Goal: Transaction & Acquisition: Download file/media

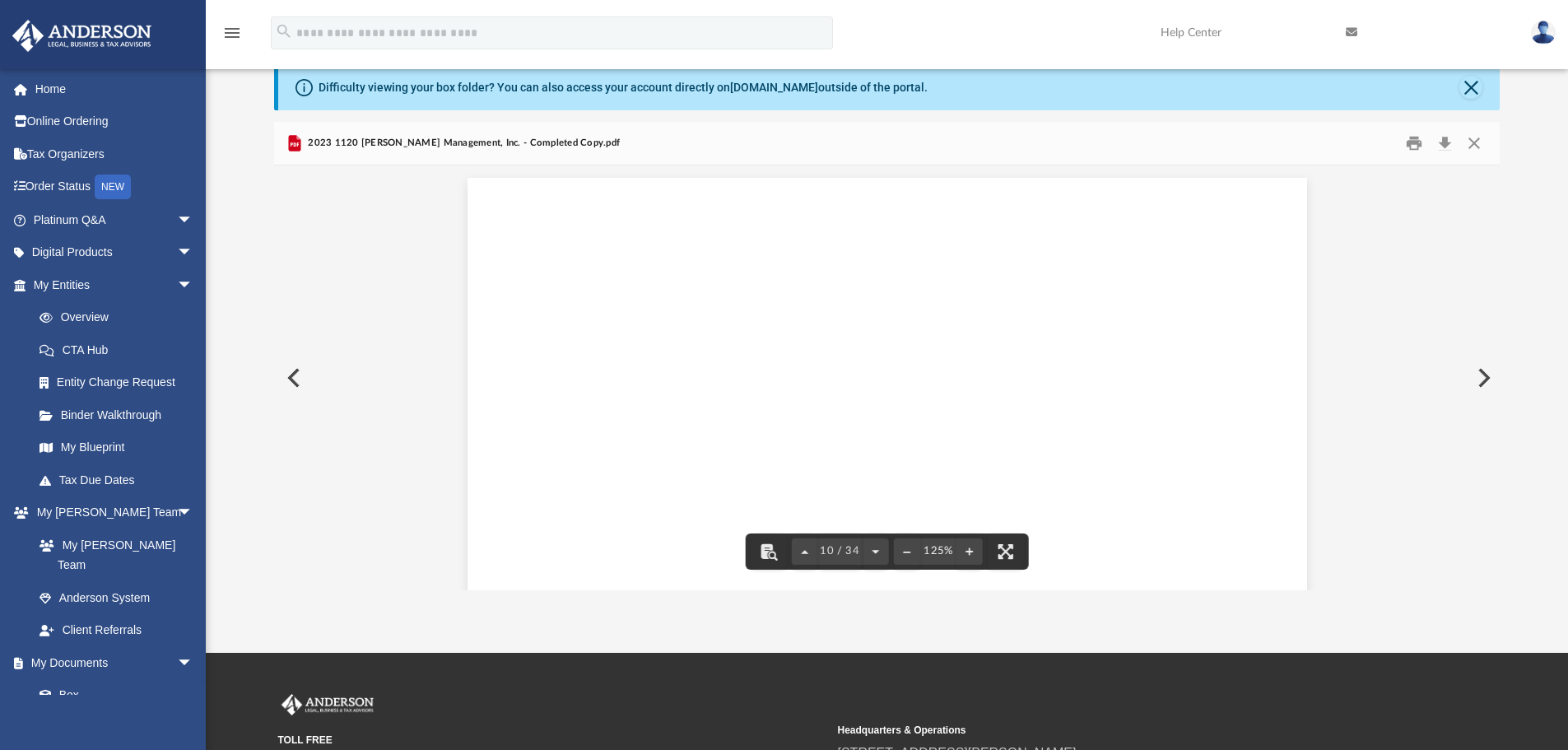
scroll to position [10785, 0]
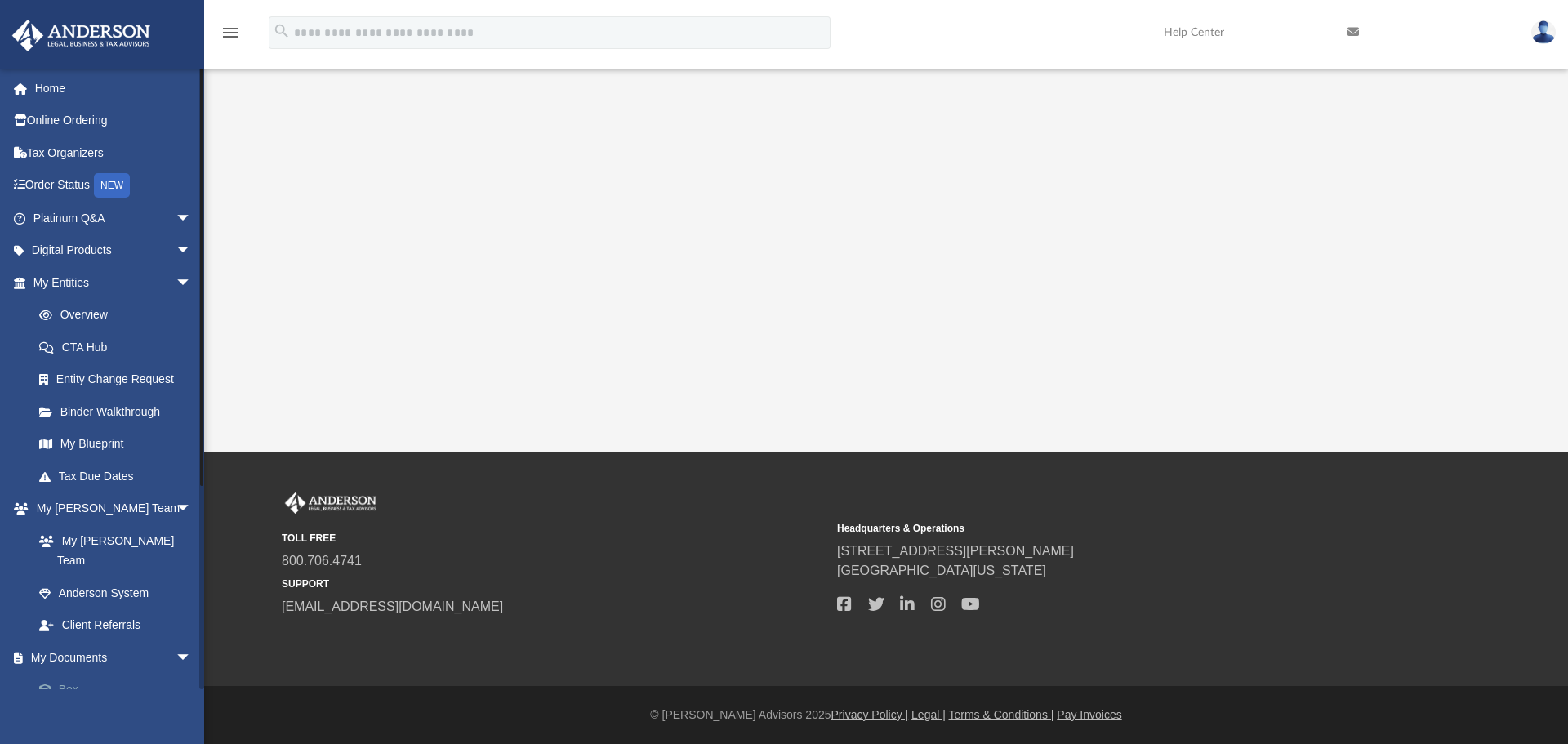
click at [76, 673] on link "Box" at bounding box center [120, 689] width 194 height 33
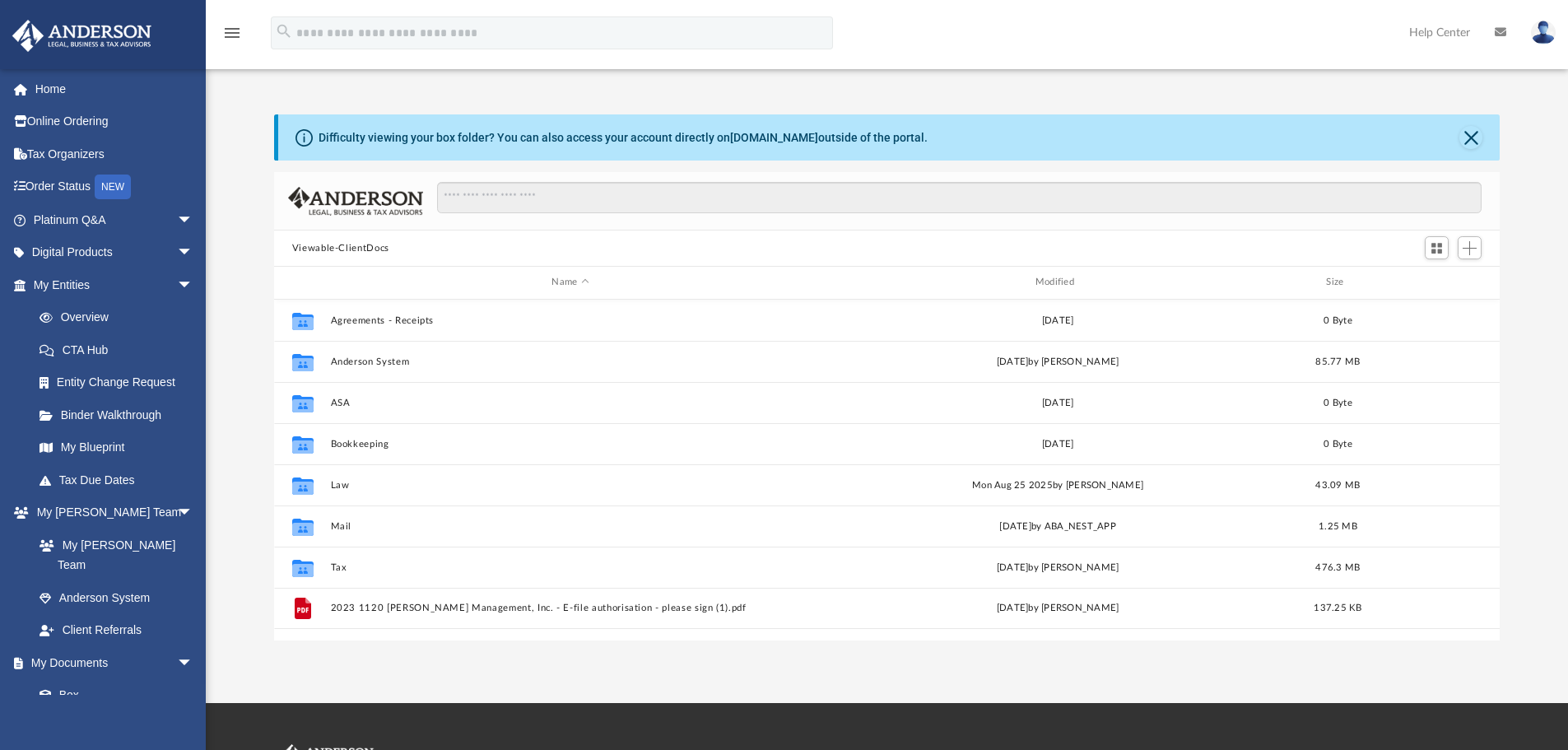
scroll to position [363, 1213]
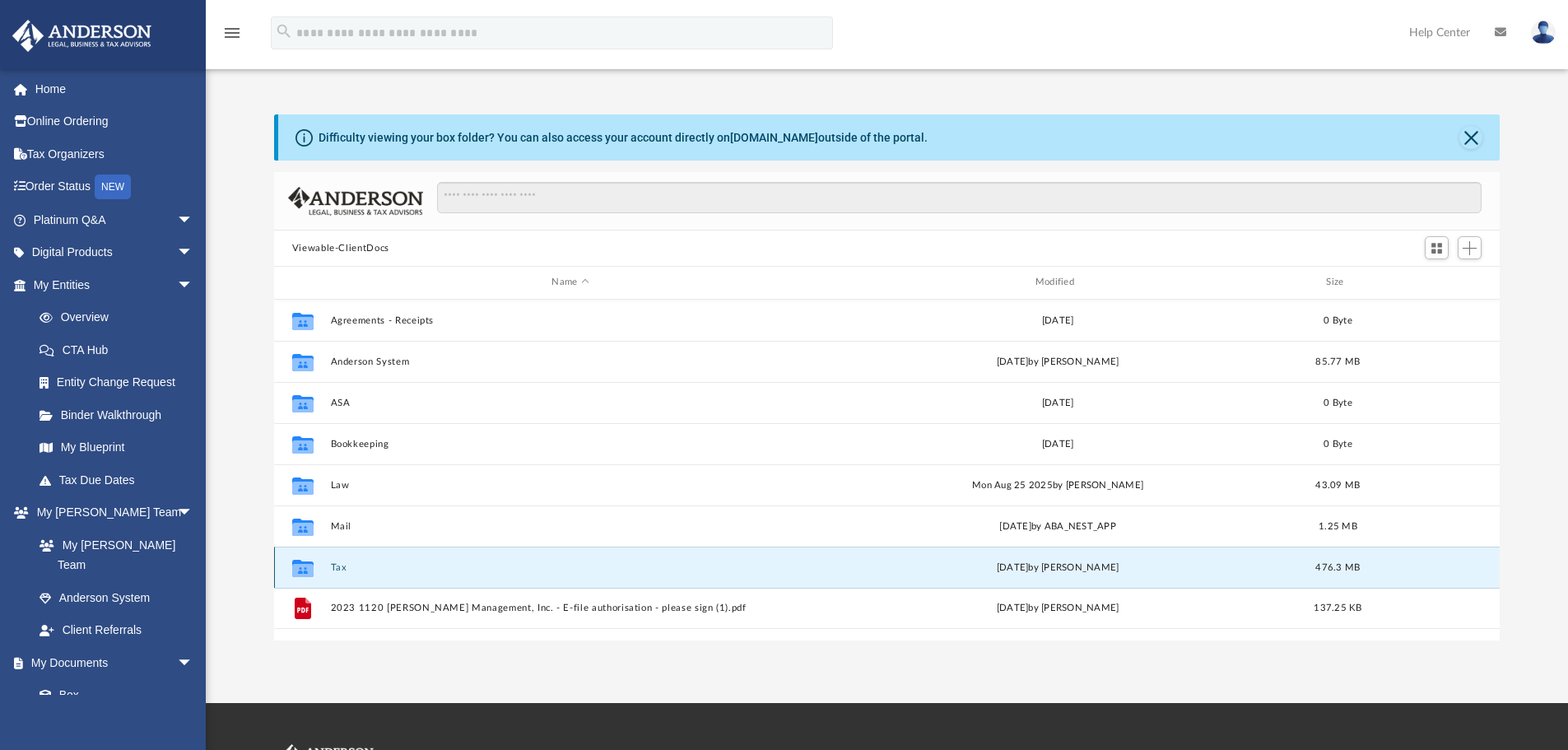
click at [344, 565] on button "Tax" at bounding box center [570, 567] width 480 height 10
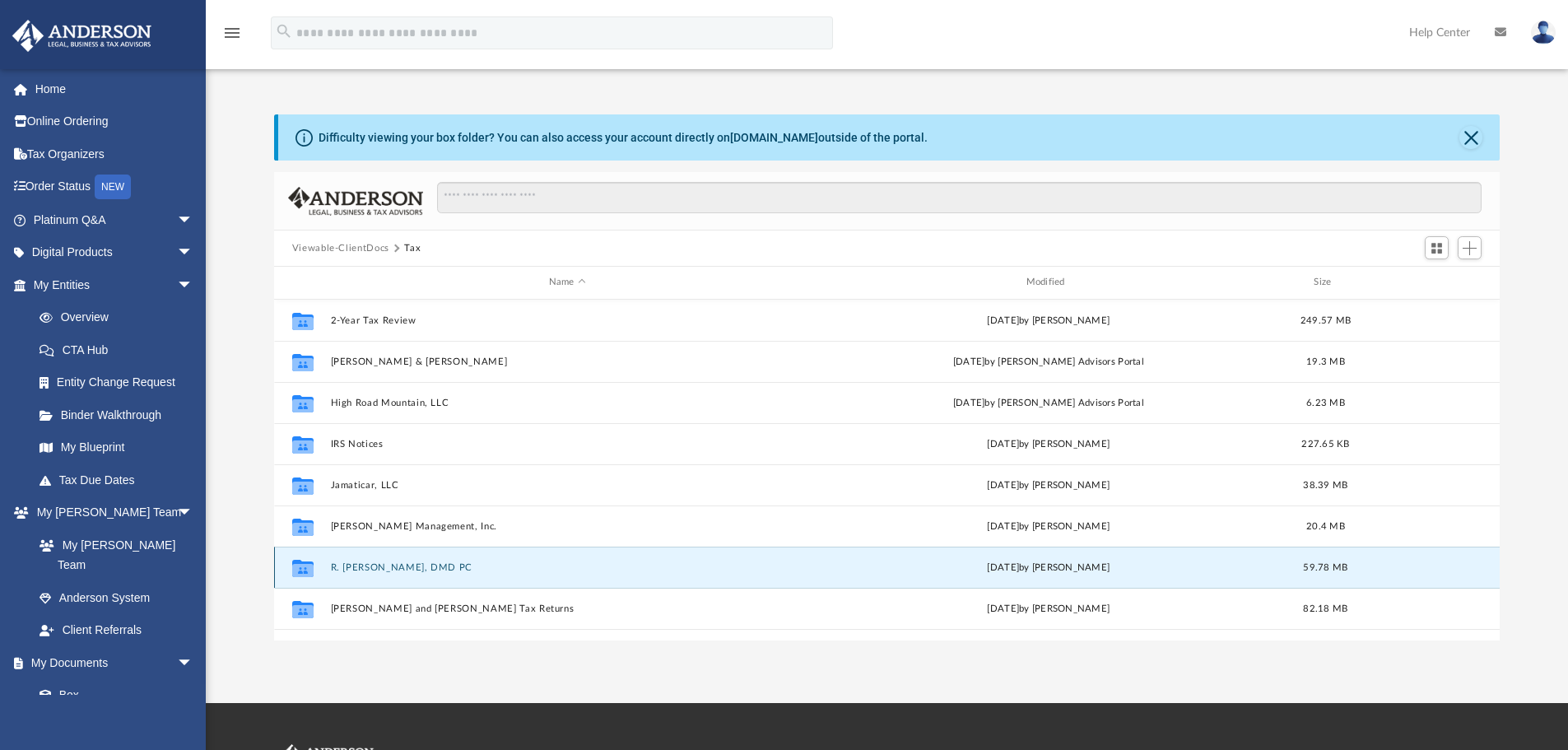
click at [363, 565] on button "R. Jonas Collins, DMD PC" at bounding box center [568, 567] width 475 height 10
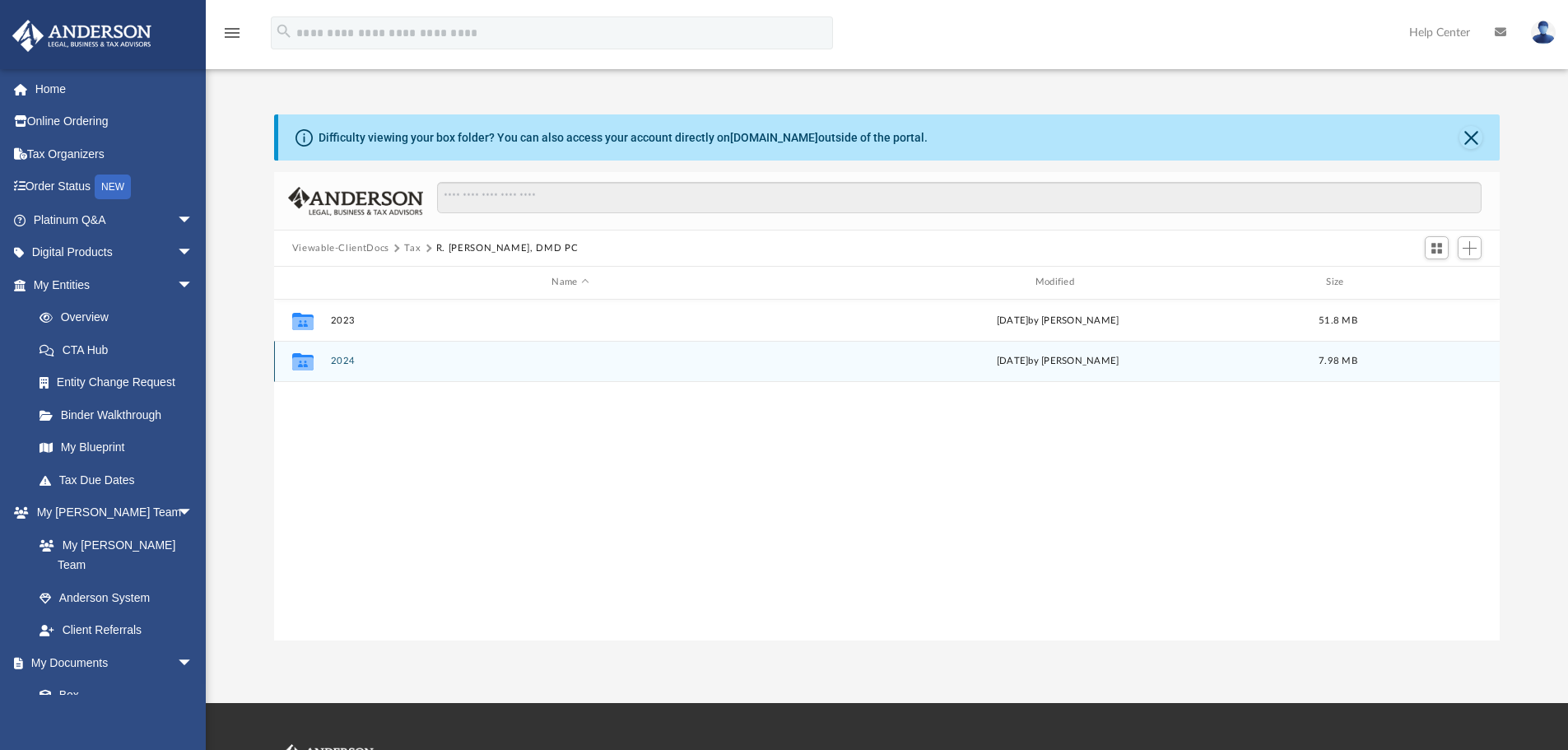
click at [342, 368] on div "Collaborated Folder 2024 Tue Jul 8 2025 by Jasmine Splunge 7.98 MB" at bounding box center [887, 361] width 1226 height 41
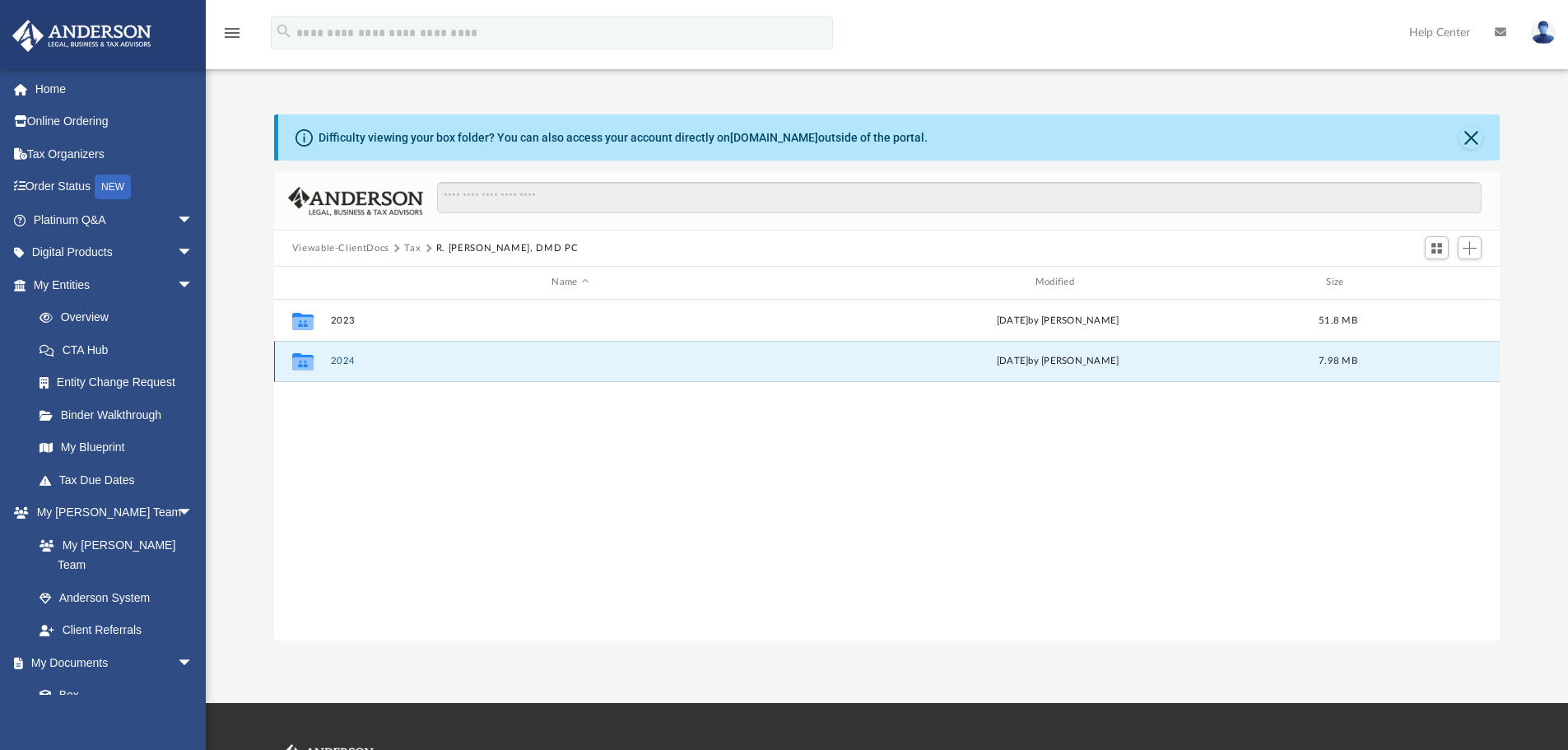
click at [345, 366] on button "2024" at bounding box center [570, 361] width 480 height 10
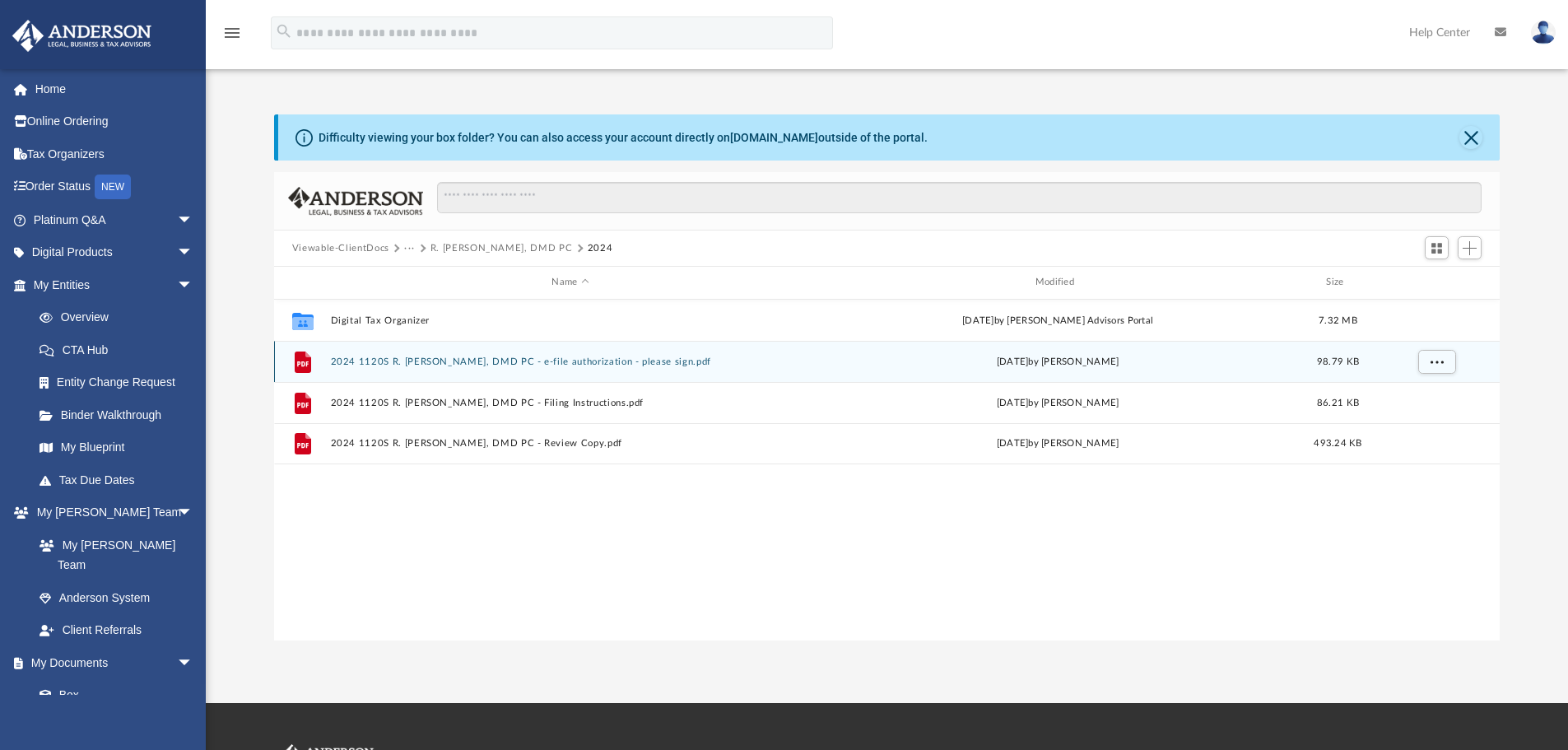
click at [408, 361] on button "2024 1120S R. Jonas Collins, DMD PC - e-file authorization - please sign.pdf" at bounding box center [570, 362] width 480 height 10
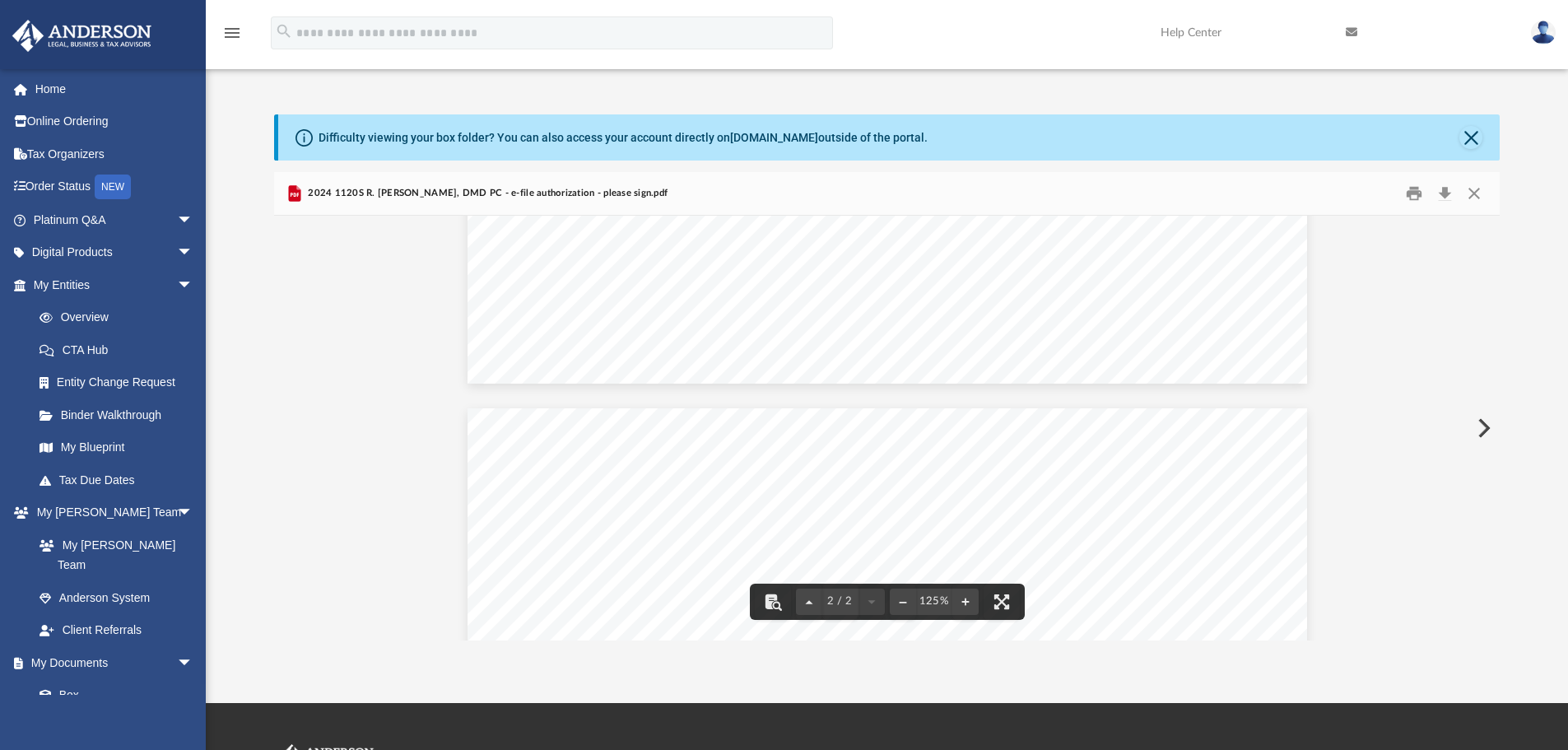
scroll to position [810, 0]
click at [581, 193] on span "2024 1120S R. Jonas Collins, DMD PC - e-file authorization - please sign.pdf" at bounding box center [486, 194] width 363 height 15
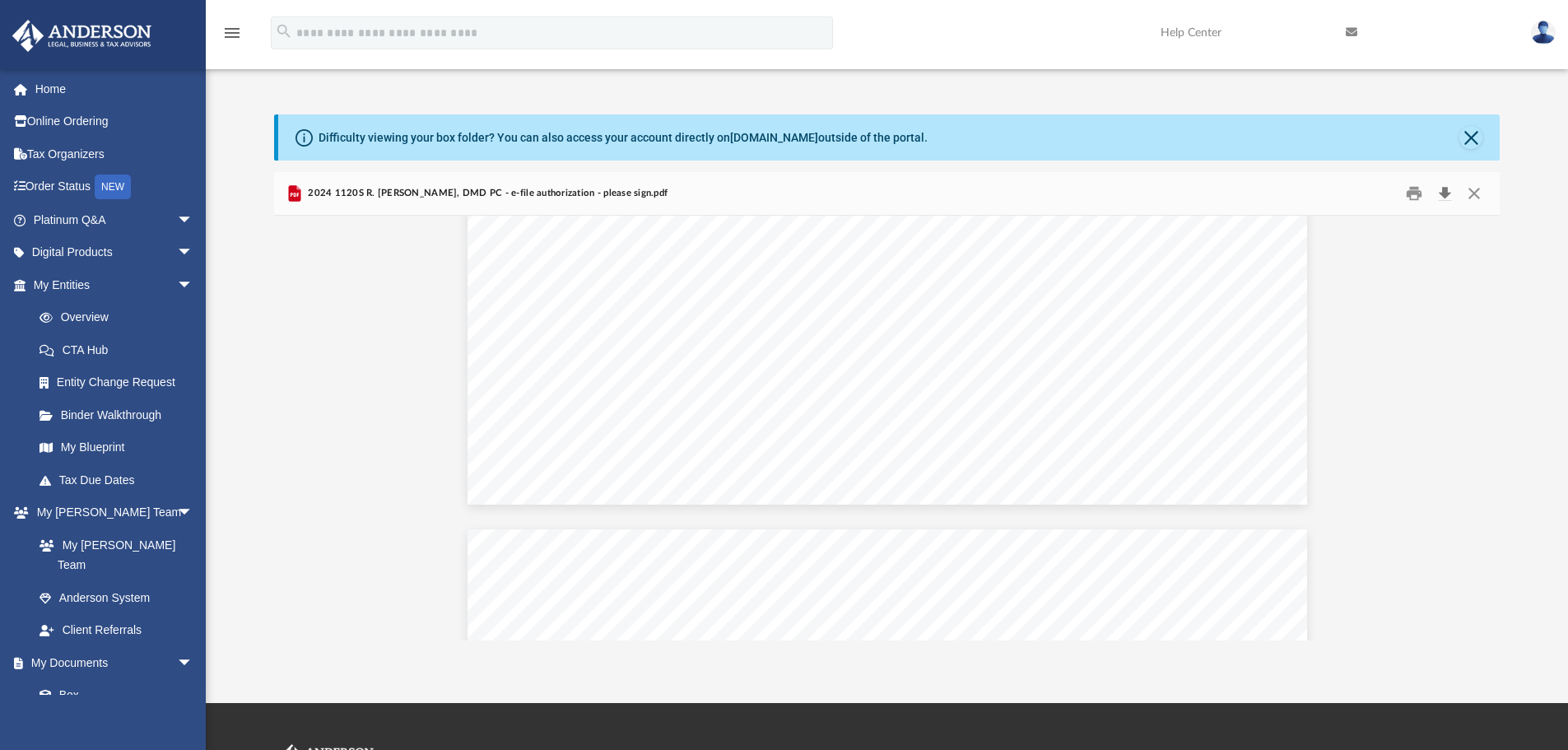
click at [1444, 192] on button "Download" at bounding box center [1444, 194] width 29 height 26
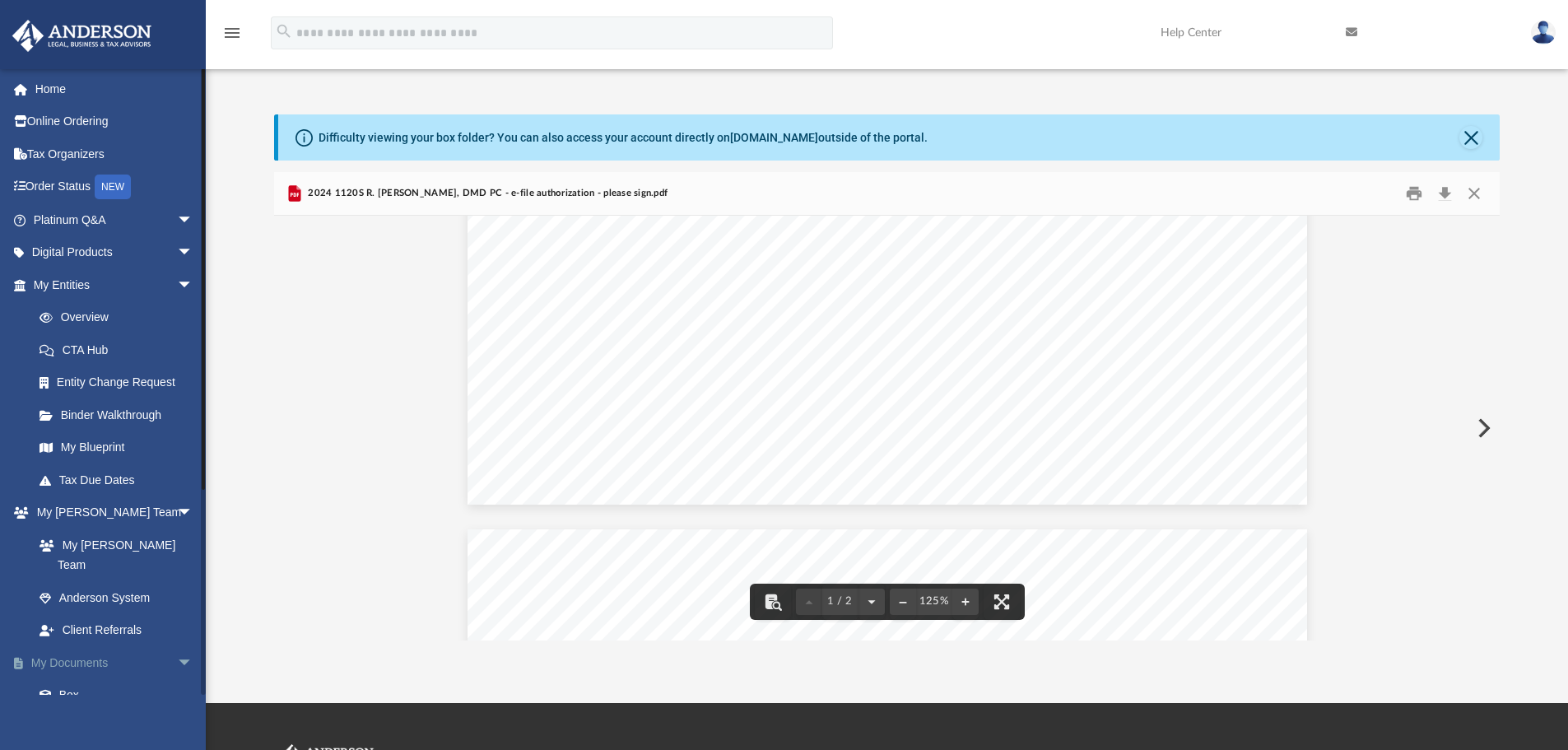
click at [66, 658] on link "My Documents arrow_drop_down" at bounding box center [115, 663] width 207 height 33
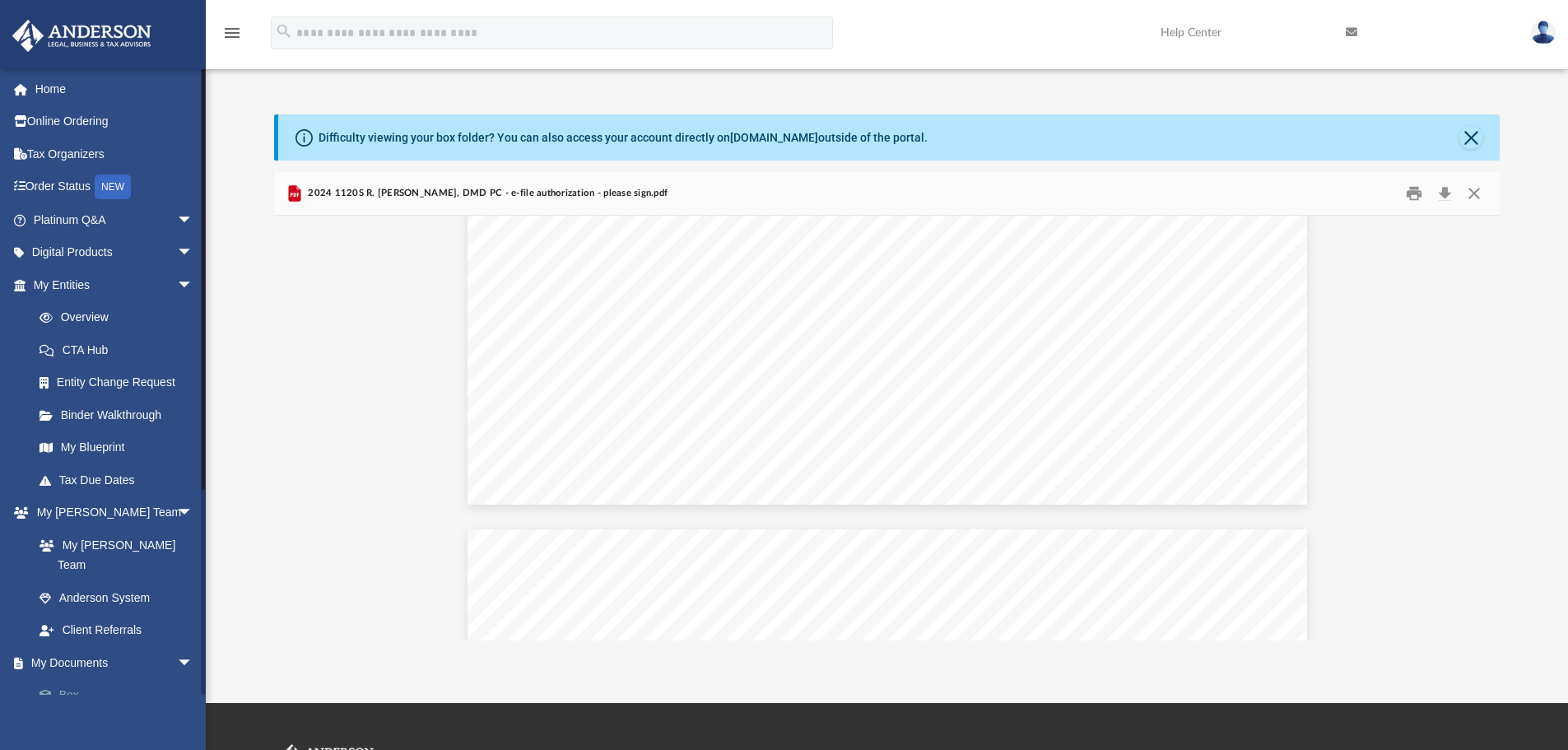
click at [70, 679] on link "Box" at bounding box center [121, 695] width 196 height 33
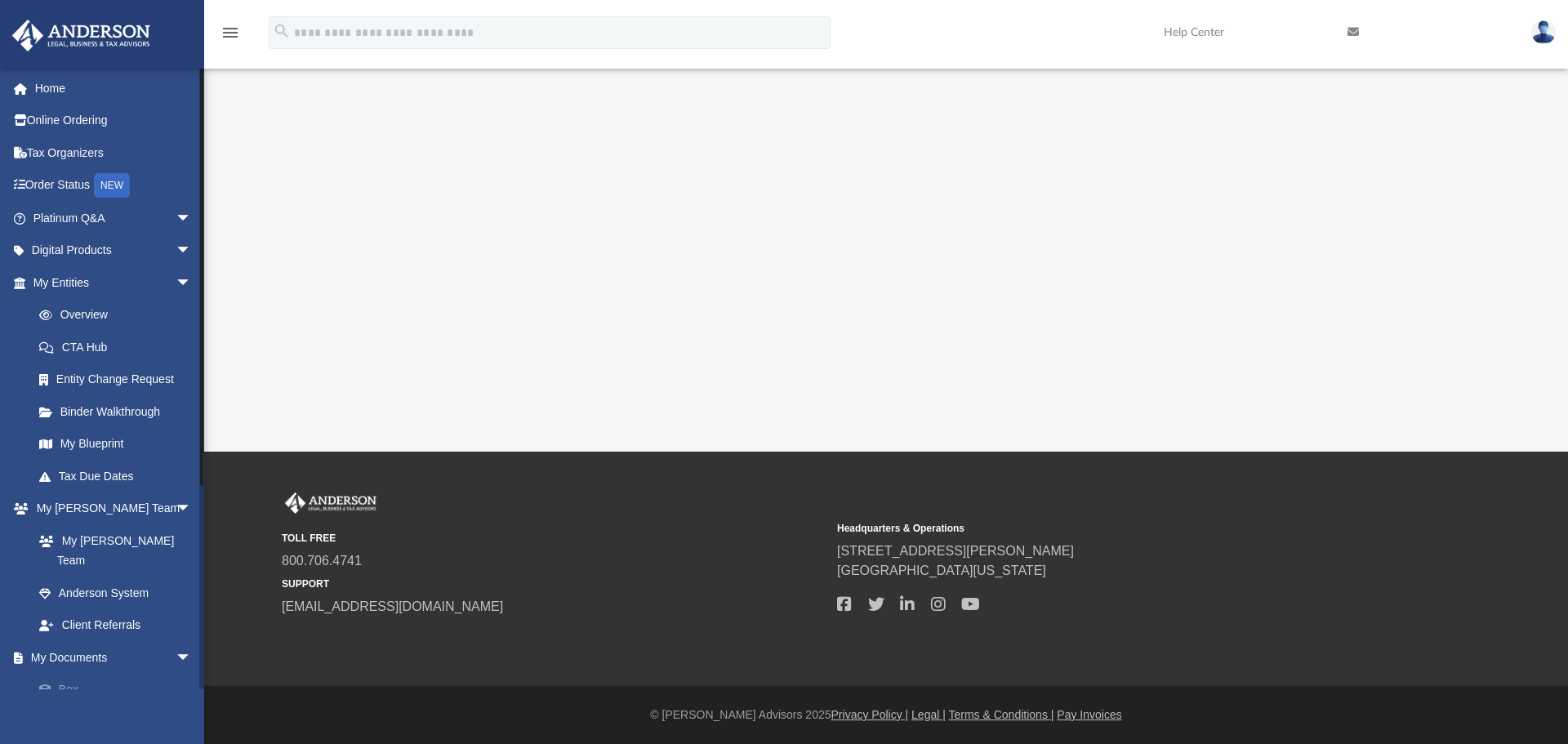
click at [75, 673] on link "Box" at bounding box center [120, 689] width 194 height 33
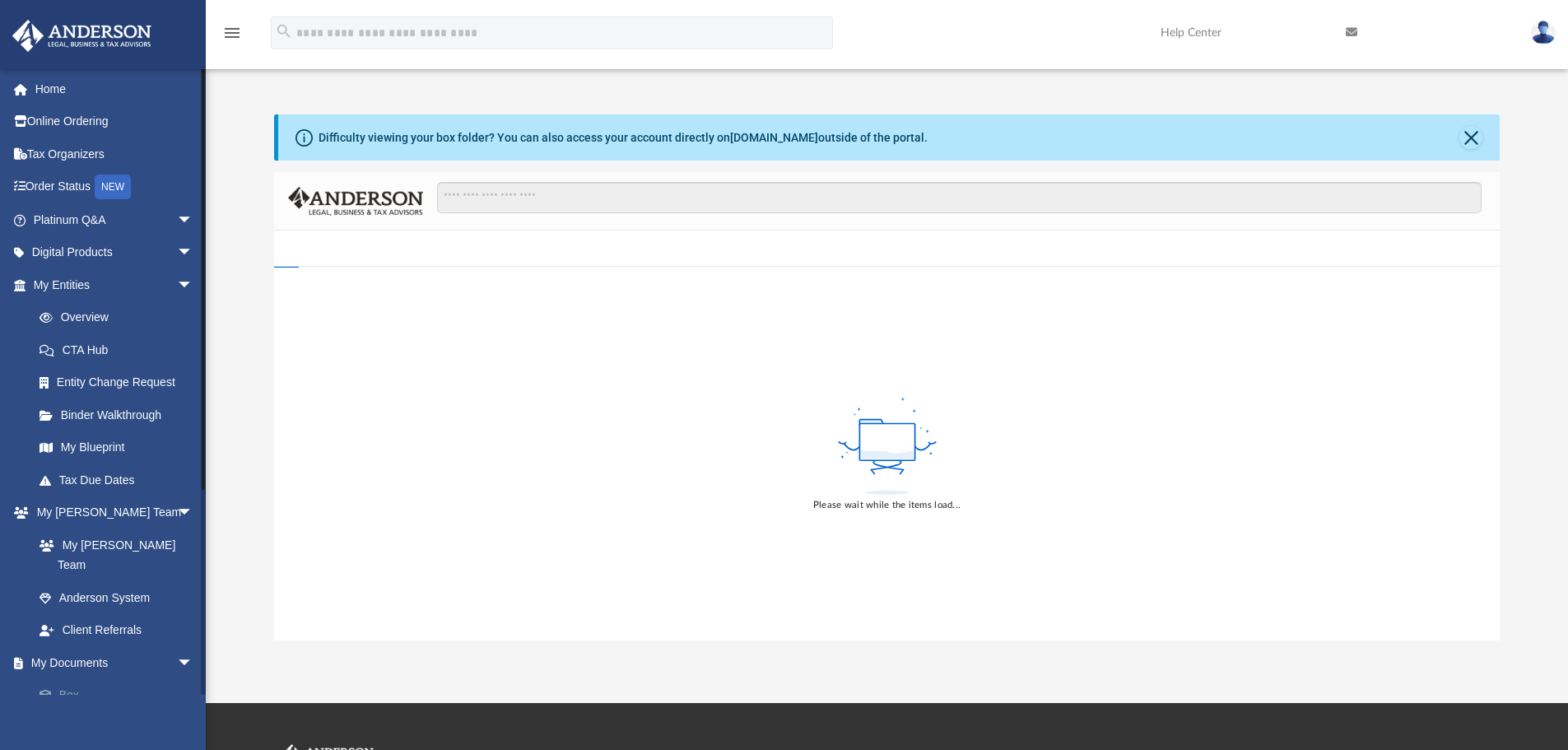
click at [76, 679] on link "Box" at bounding box center [121, 695] width 196 height 33
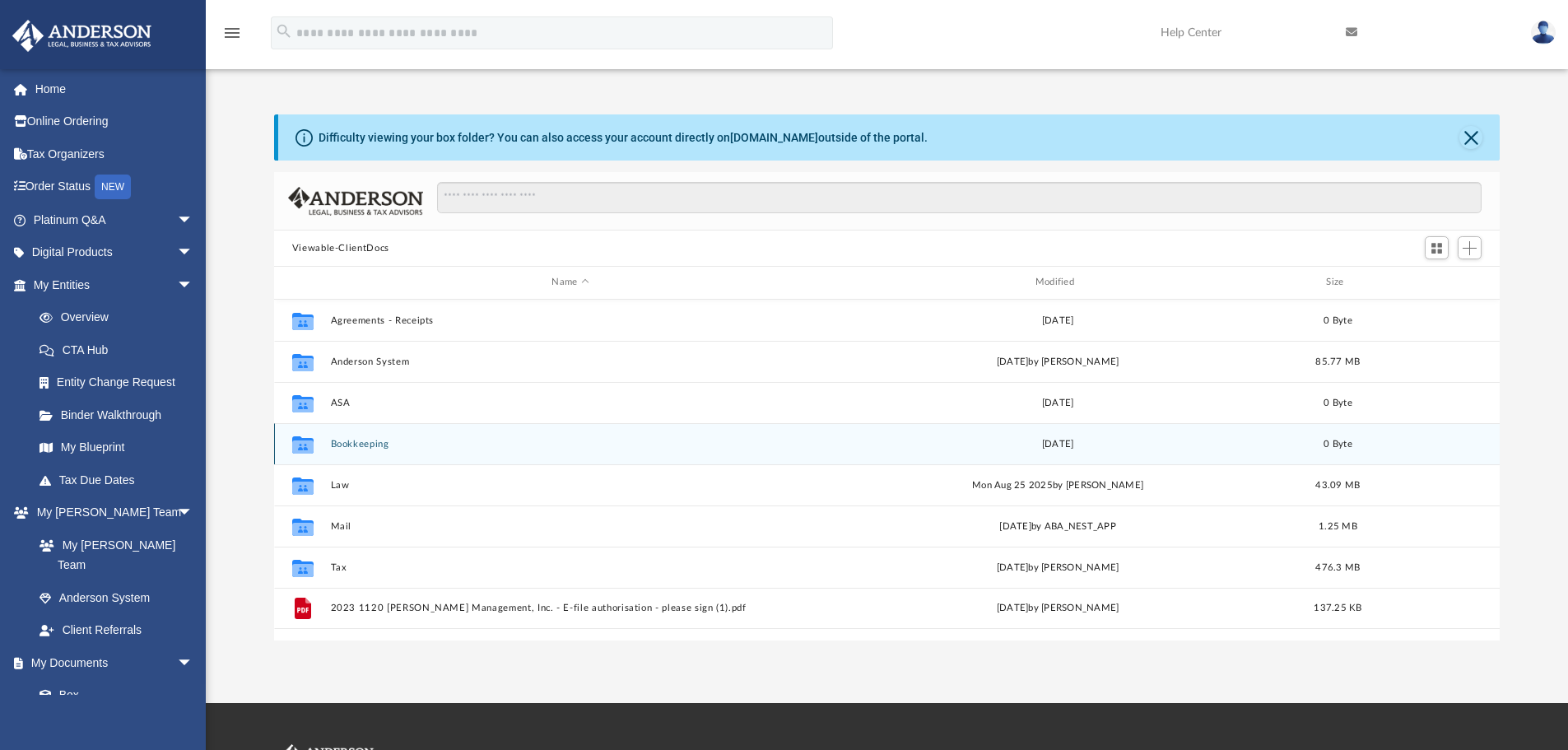
scroll to position [363, 1213]
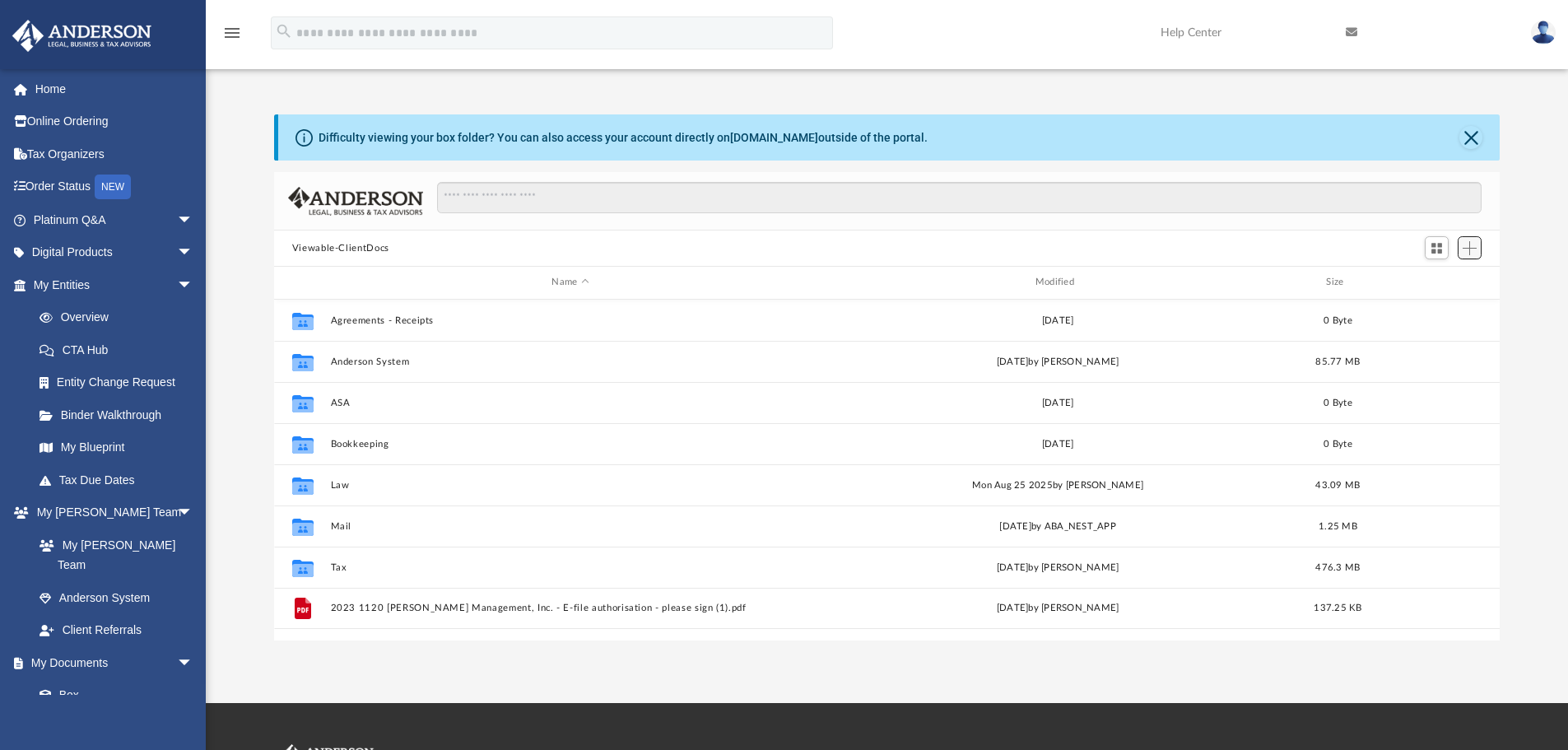
click at [1467, 249] on span "Add" at bounding box center [1469, 248] width 14 height 14
click at [1426, 282] on li "Upload" at bounding box center [1447, 281] width 53 height 17
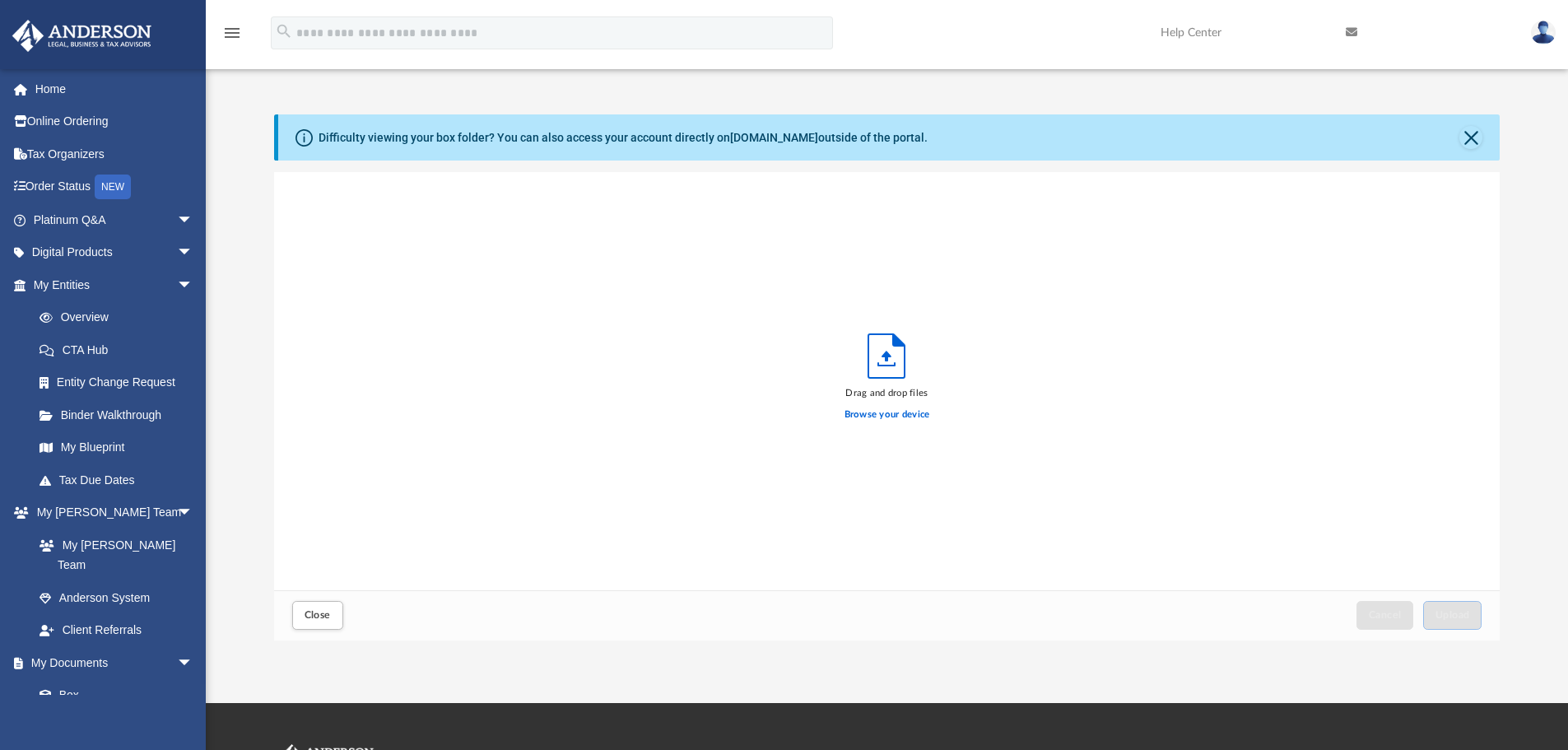
scroll to position [405, 1213]
click at [852, 415] on label "Browse your device" at bounding box center [887, 415] width 85 height 15
click at [0, 0] on input "Browse your device" at bounding box center [0, 0] width 0 height 0
click at [1441, 617] on span "Upload" at bounding box center [1452, 615] width 34 height 9
click at [313, 619] on span "Close" at bounding box center [318, 615] width 27 height 9
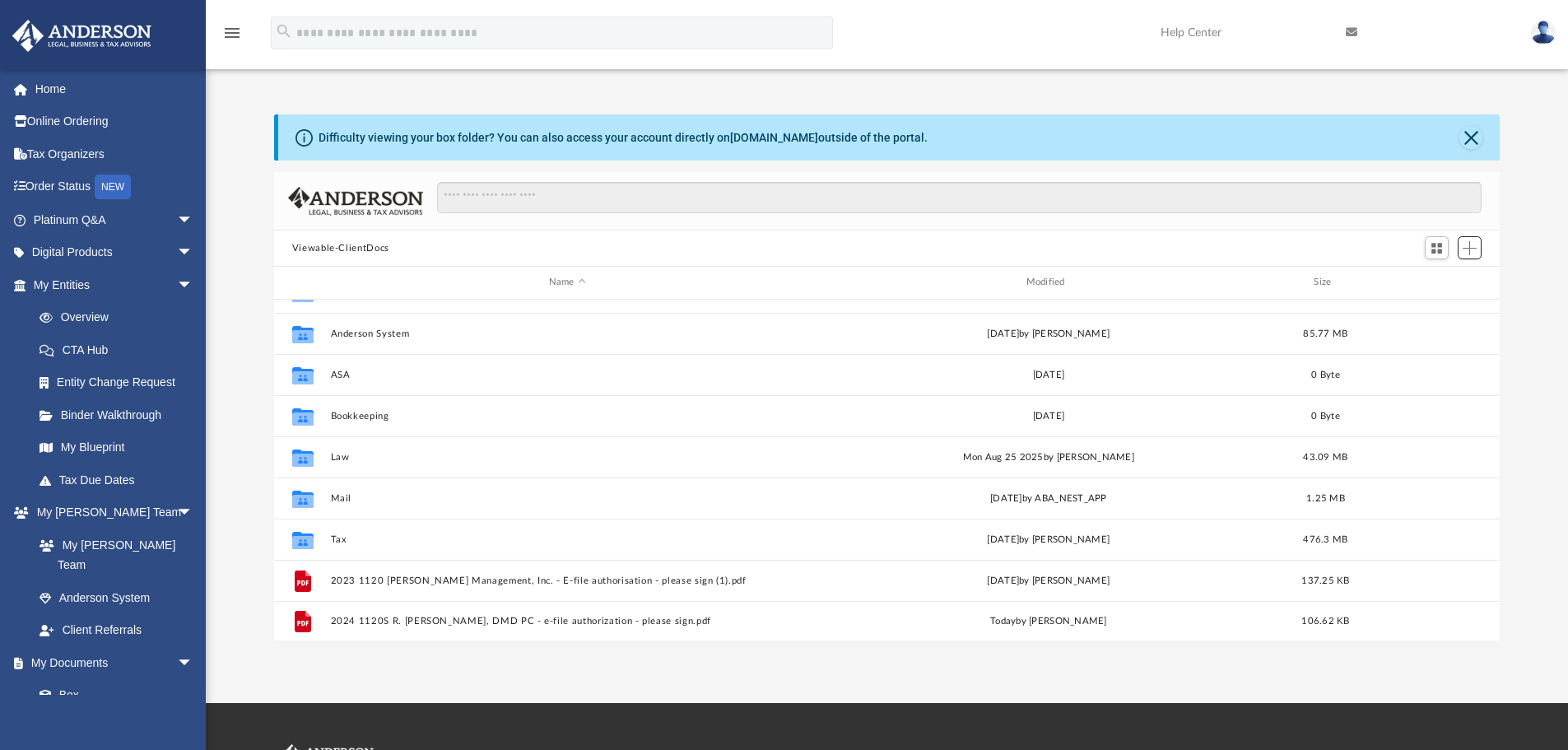
scroll to position [29, 0]
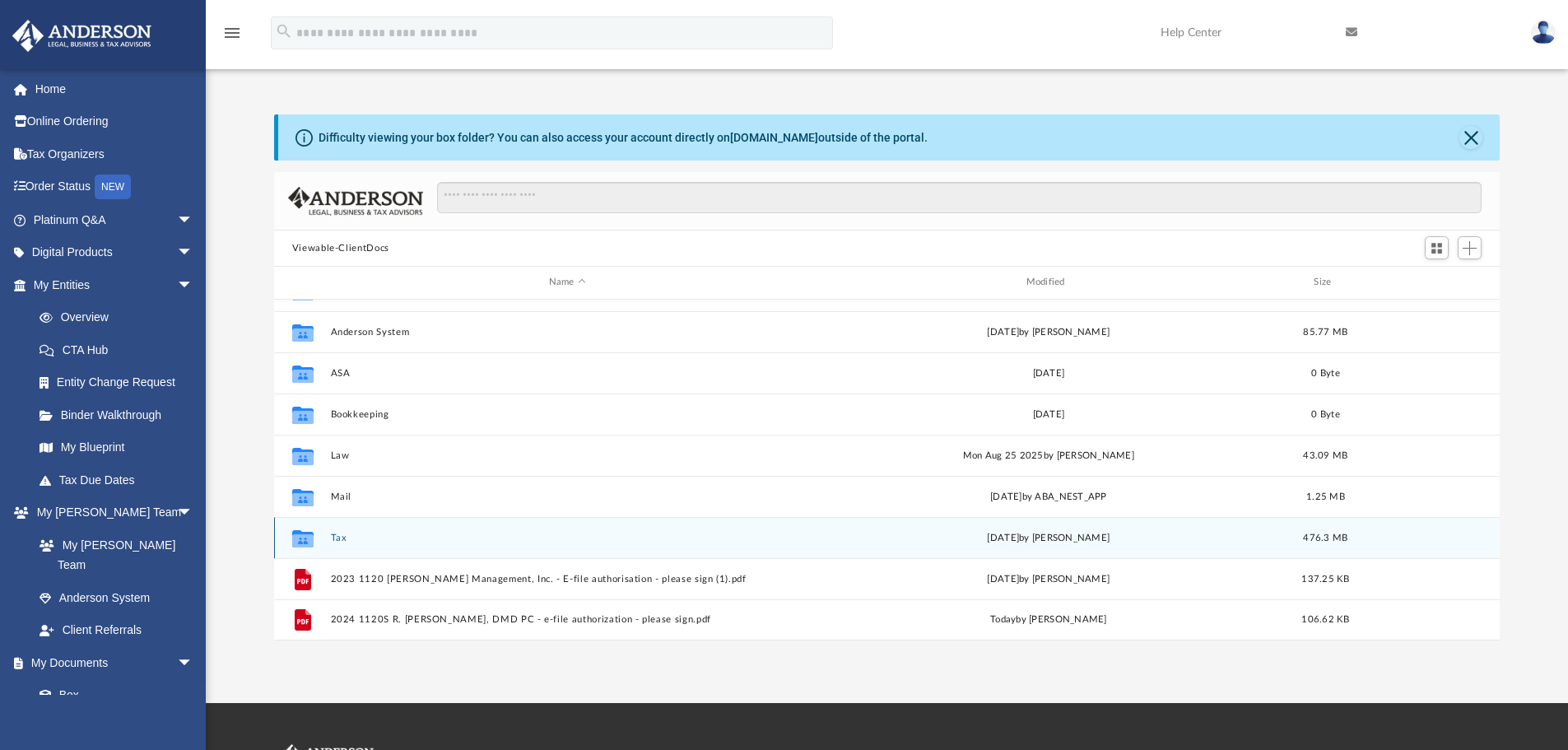
click at [327, 533] on div "Collaborated Folder Tax Wed Aug 13 2025 by Jasmine Splunge 476.3 MB" at bounding box center [887, 537] width 1226 height 41
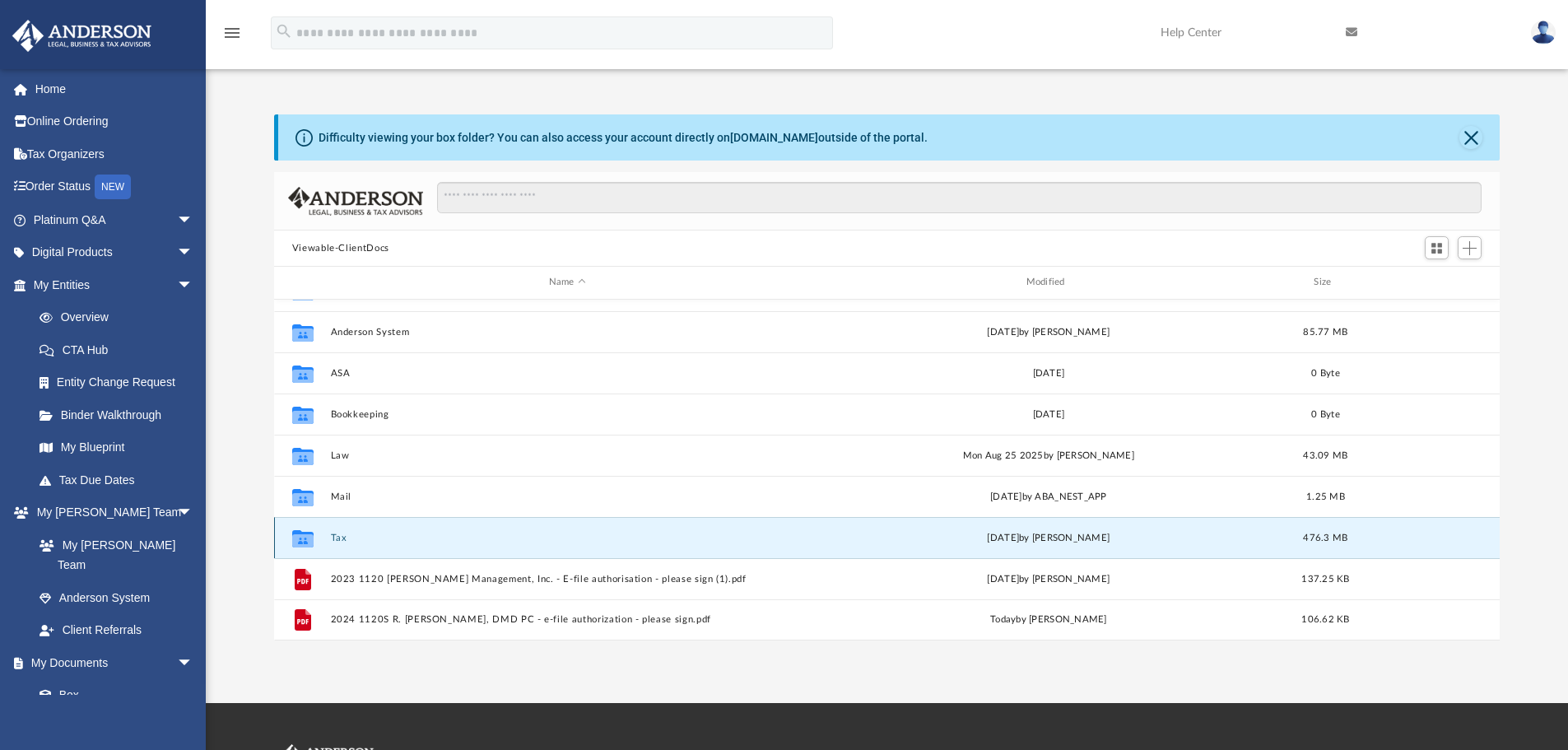
click at [327, 530] on div "Collaborated Folder Tax Wed Aug 13 2025 by Jasmine Splunge 476.3 MB" at bounding box center [887, 537] width 1226 height 41
click at [327, 545] on div "Collaborated Folder Tax Wed Aug 13 2025 by Jasmine Splunge 476.3 MB" at bounding box center [887, 537] width 1226 height 41
click at [350, 542] on button "Tax" at bounding box center [568, 537] width 475 height 10
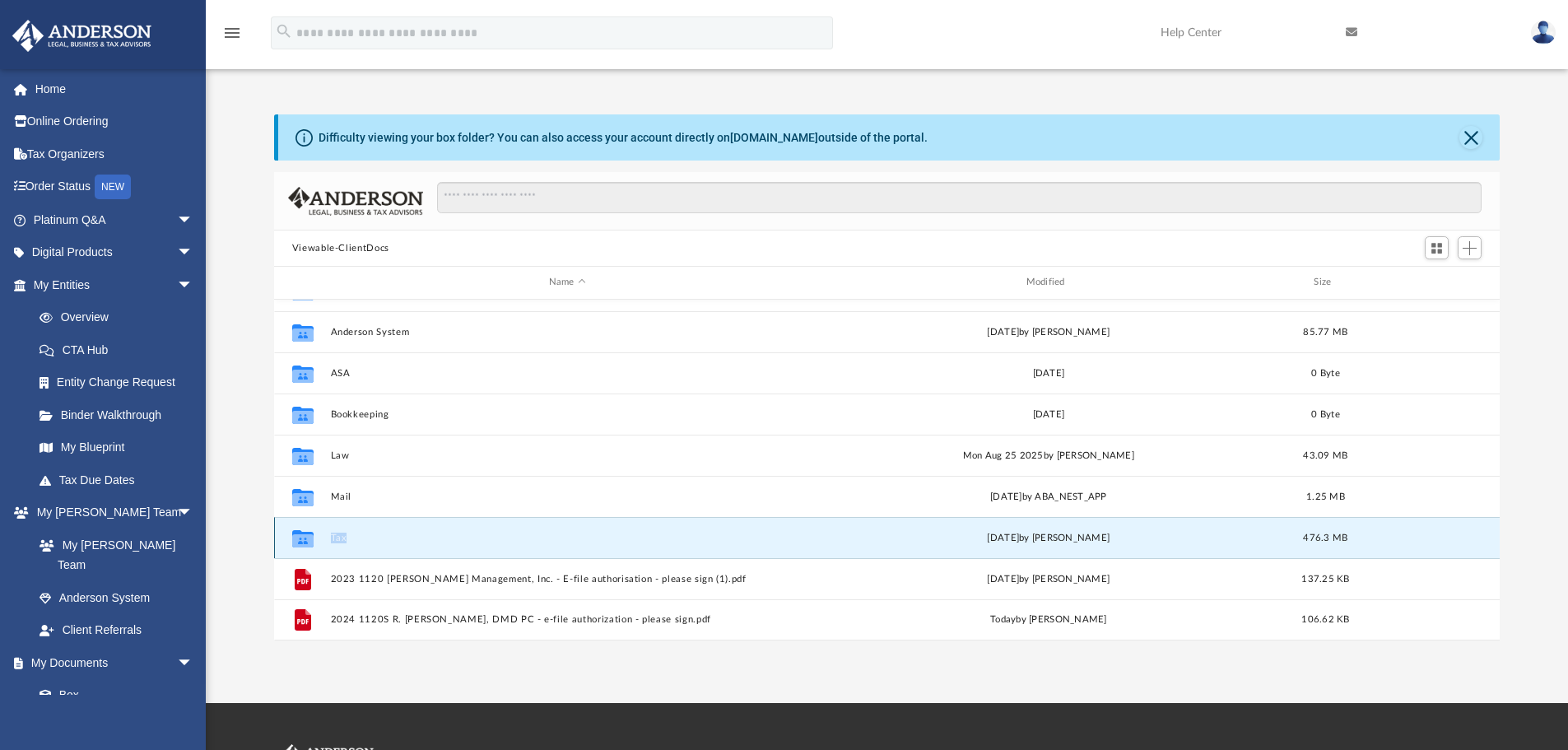
click at [350, 541] on button "Tax" at bounding box center [568, 537] width 475 height 10
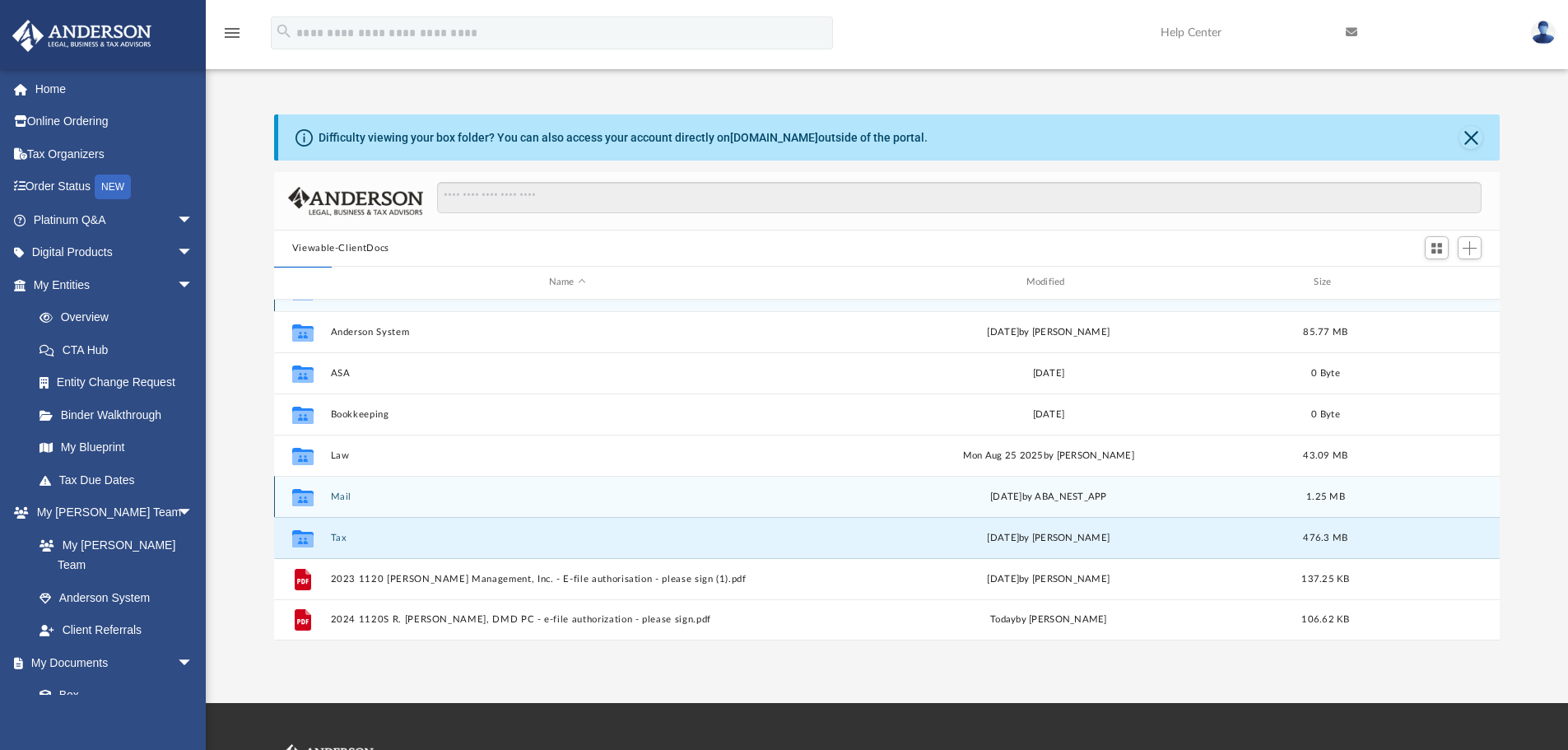
scroll to position [0, 0]
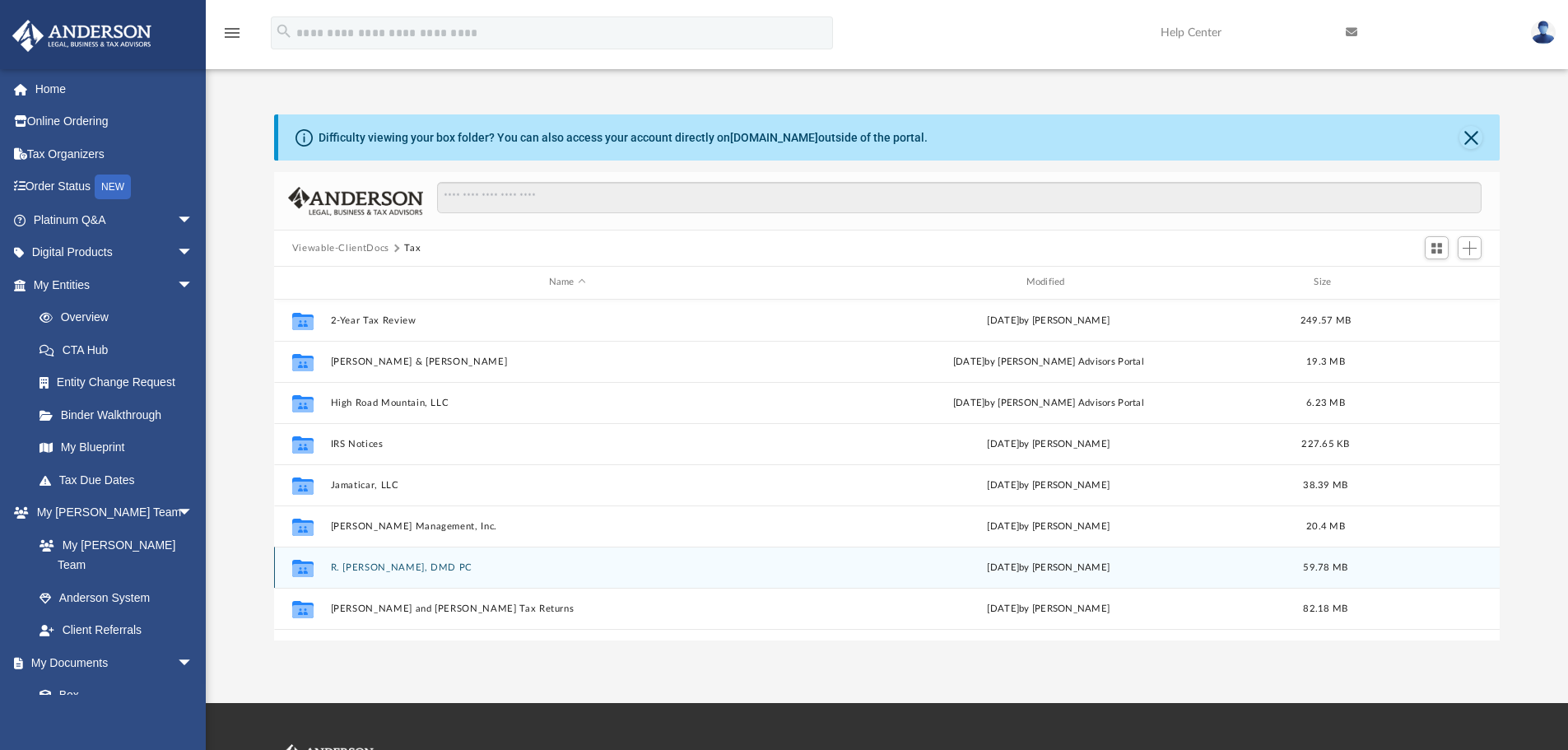
click at [428, 563] on button "R. Jonas Collins, DMD PC" at bounding box center [568, 567] width 475 height 10
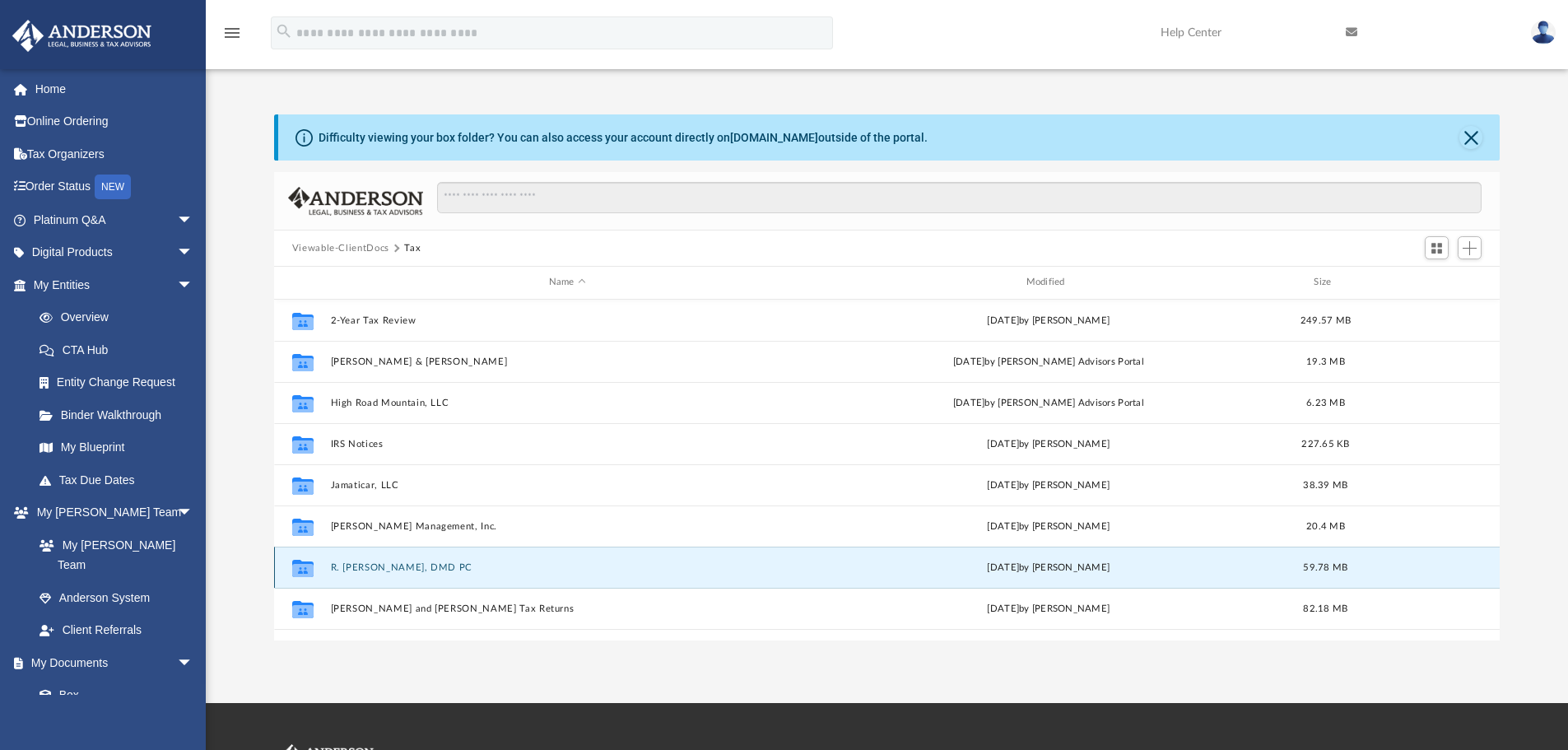
click at [428, 563] on button "R. Jonas Collins, DMD PC" at bounding box center [568, 567] width 475 height 10
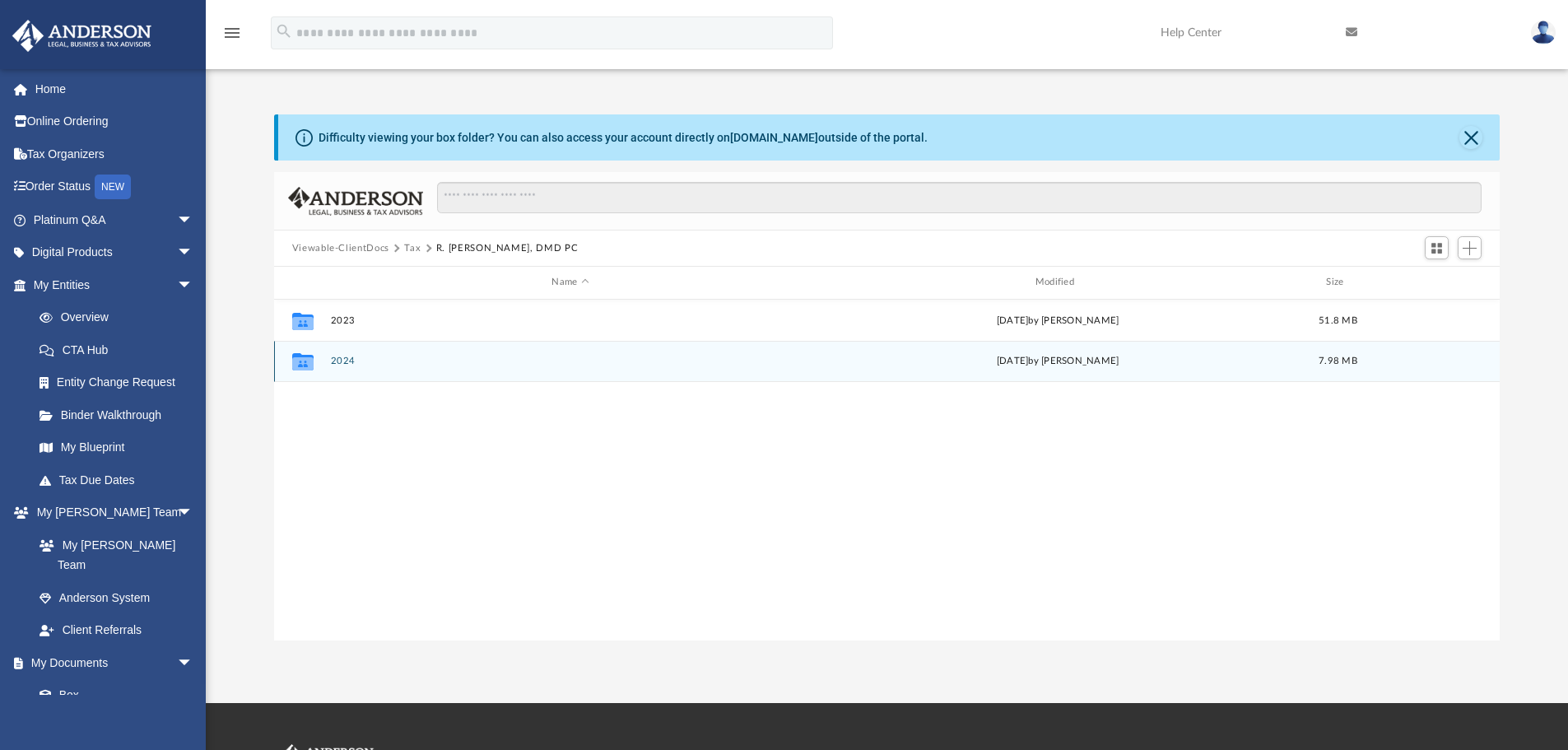
click at [434, 366] on button "2024" at bounding box center [570, 361] width 480 height 10
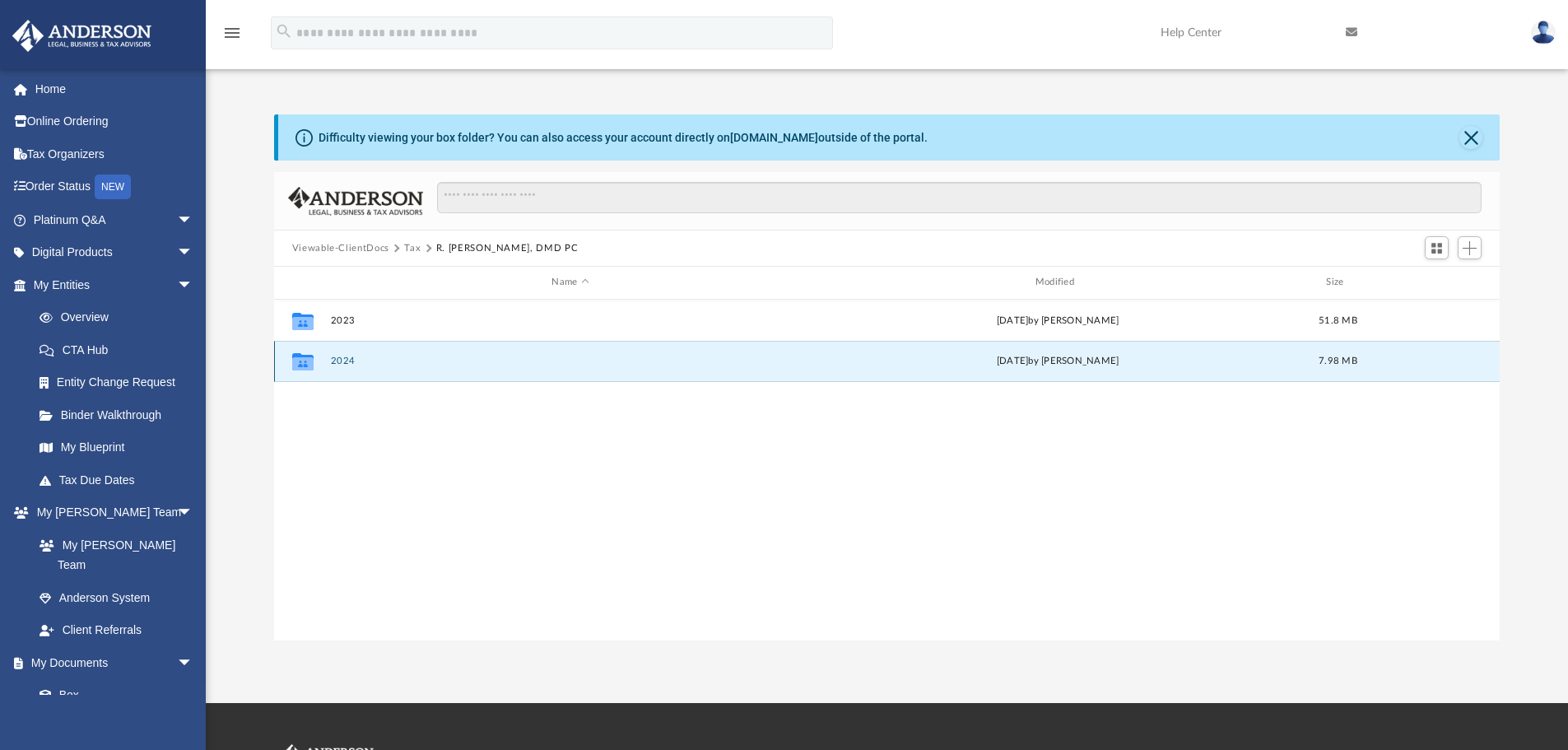
click at [434, 366] on button "2024" at bounding box center [570, 361] width 480 height 10
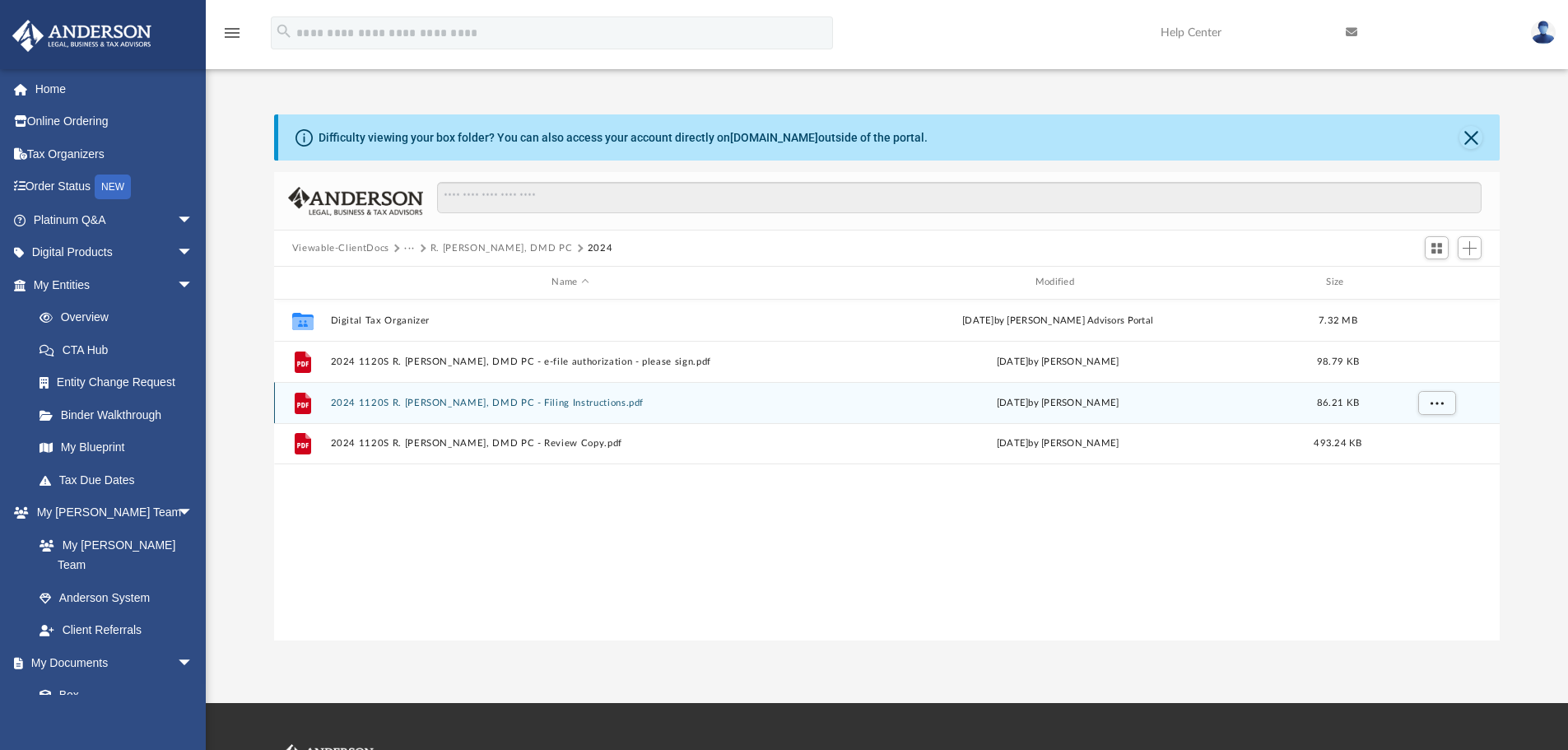
click at [552, 406] on button "2024 1120S R. Jonas Collins, DMD PC - Filing Instructions.pdf" at bounding box center [570, 403] width 480 height 10
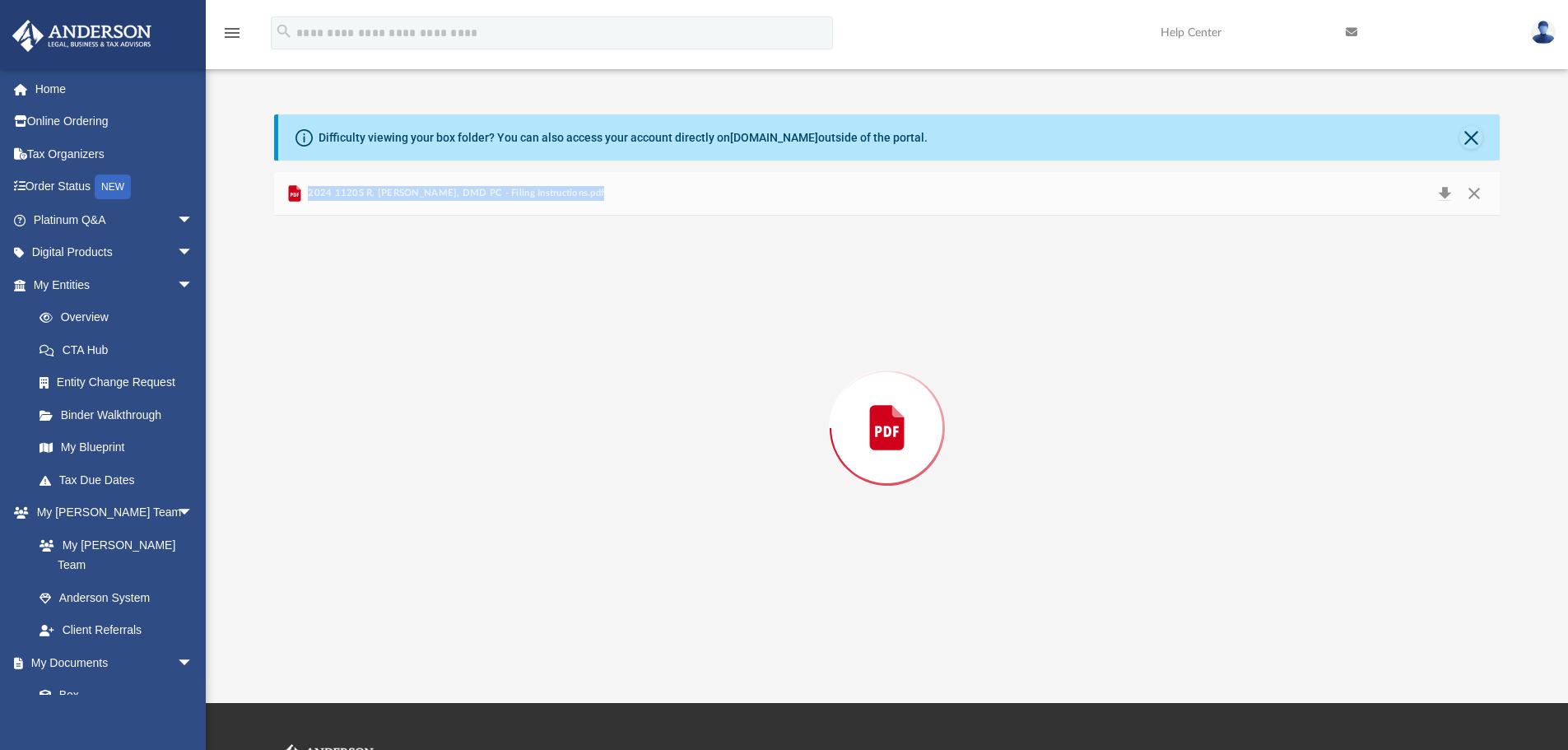
click at [552, 406] on div "Preview" at bounding box center [887, 427] width 1226 height 424
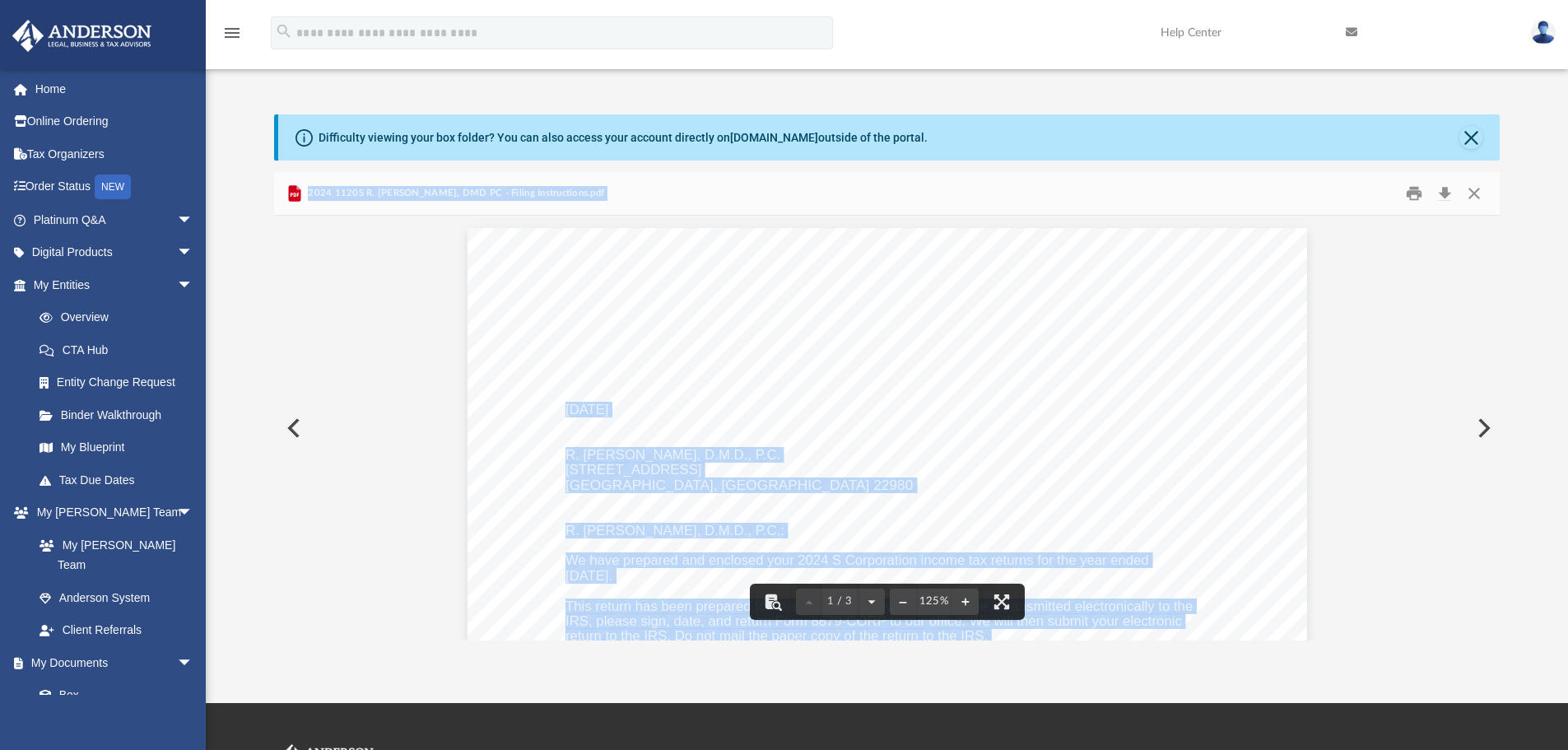
click at [300, 432] on button "Preview" at bounding box center [292, 428] width 36 height 47
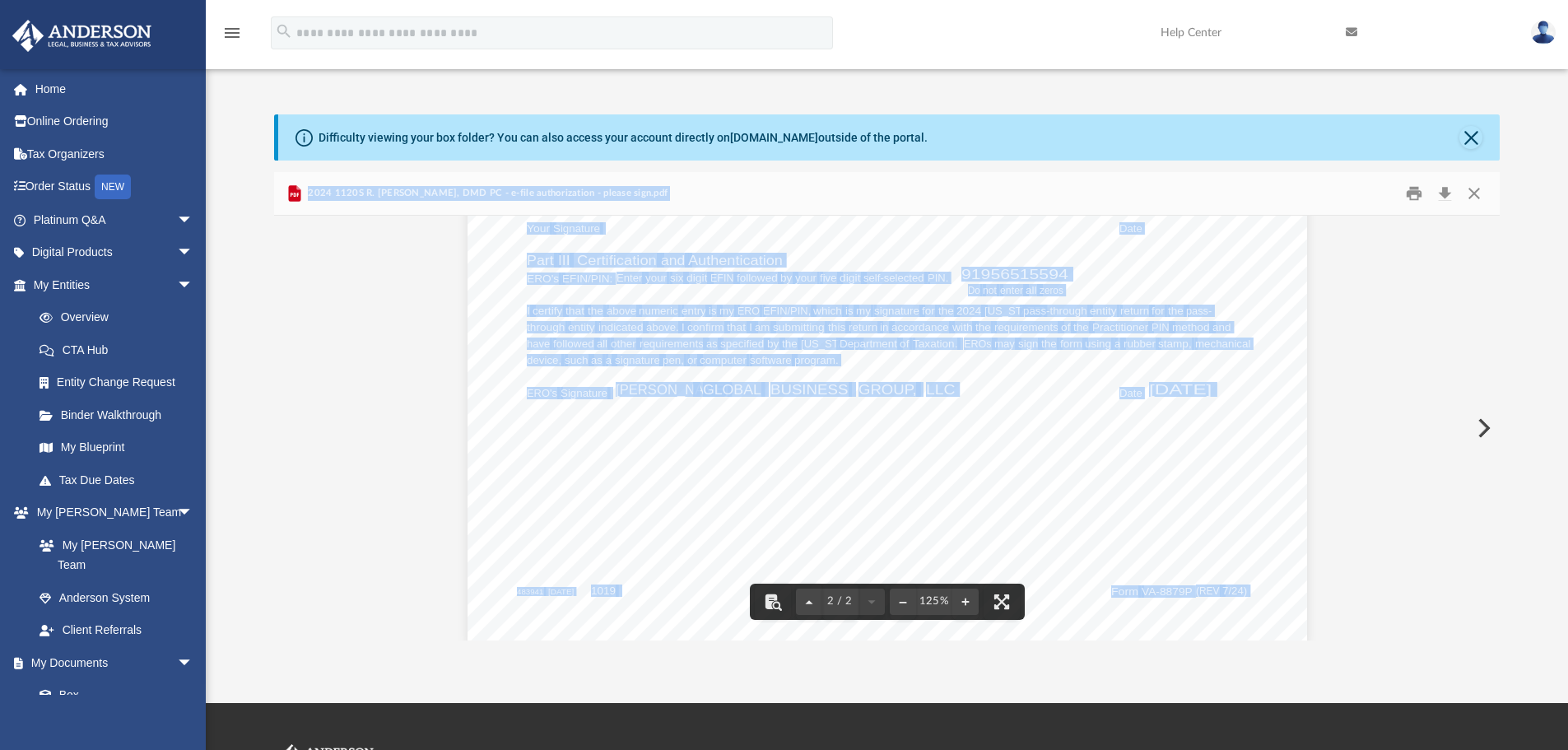
scroll to position [1798, 0]
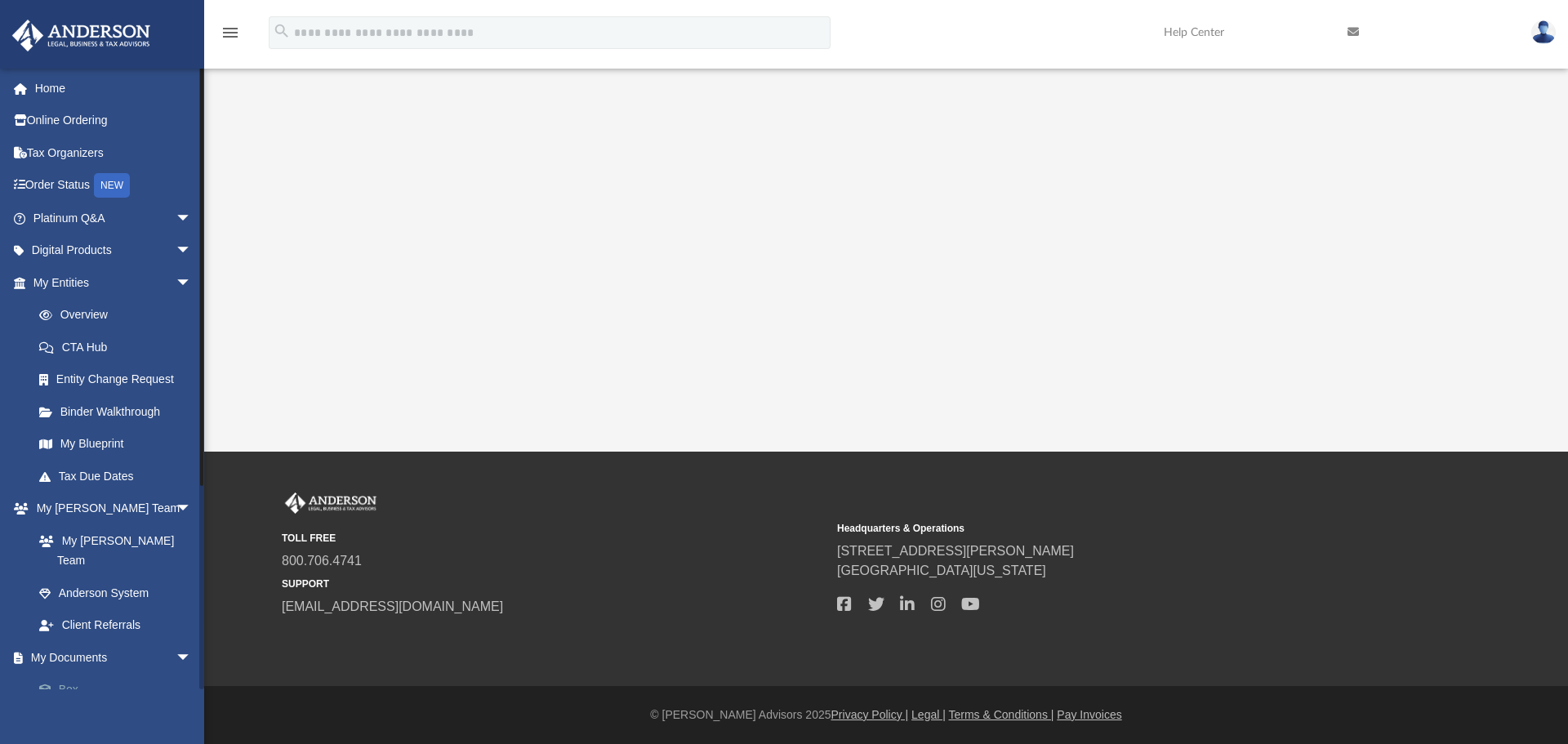
click at [110, 673] on link "Box" at bounding box center [120, 689] width 194 height 33
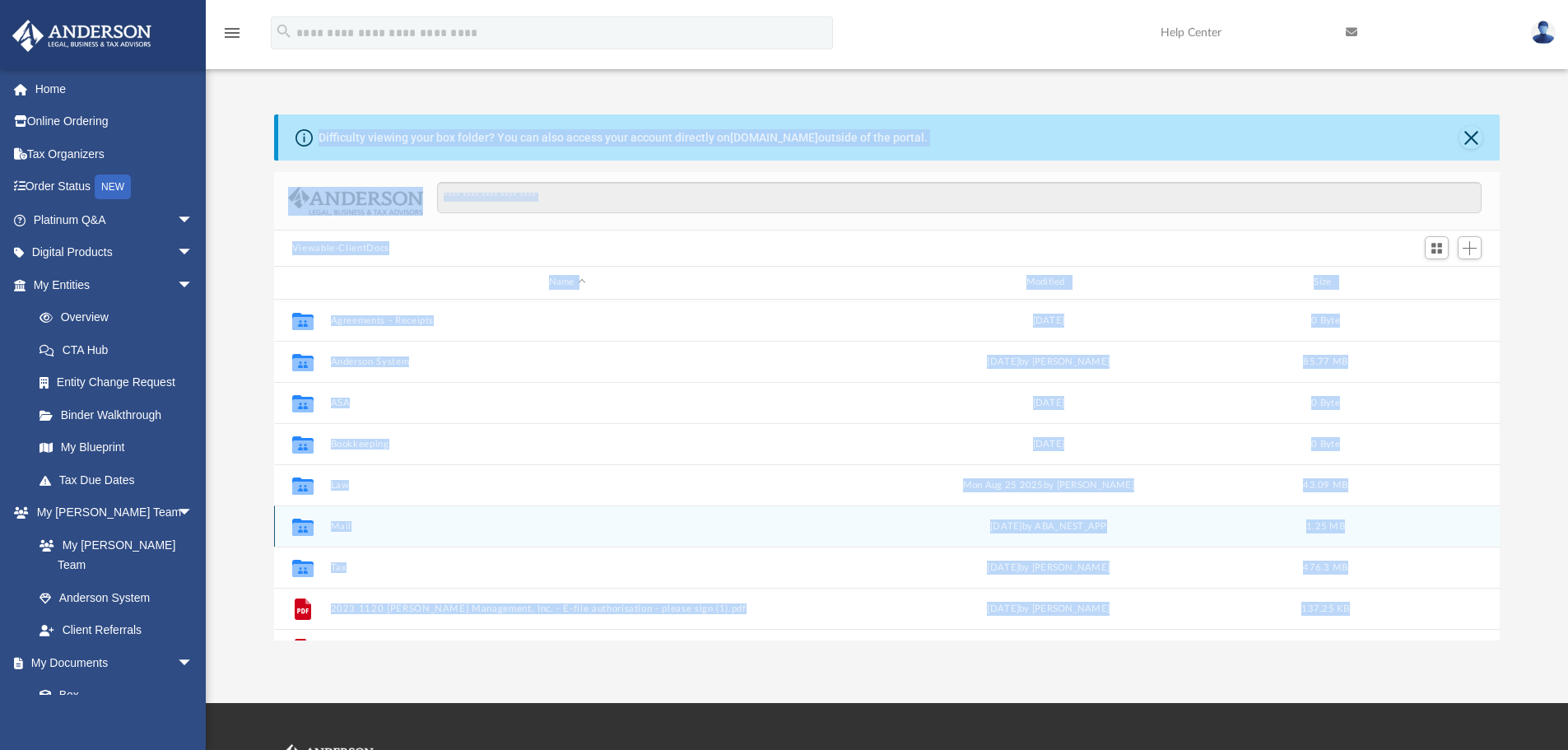
scroll to position [363, 1213]
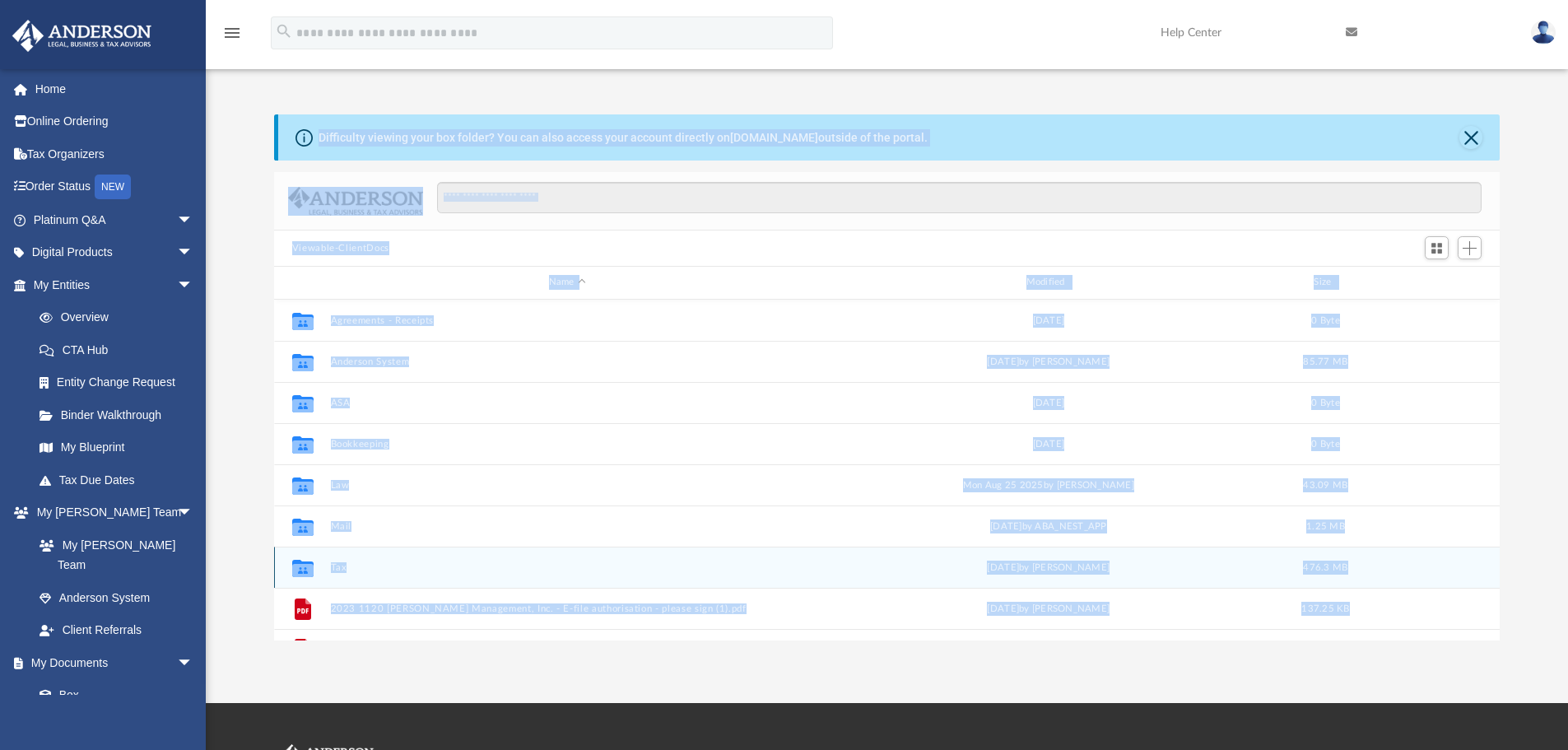
click at [338, 575] on div "Collaborated Folder Tax Wed Aug 13 2025 by Jasmine Splunge 476.3 MB" at bounding box center [887, 567] width 1226 height 41
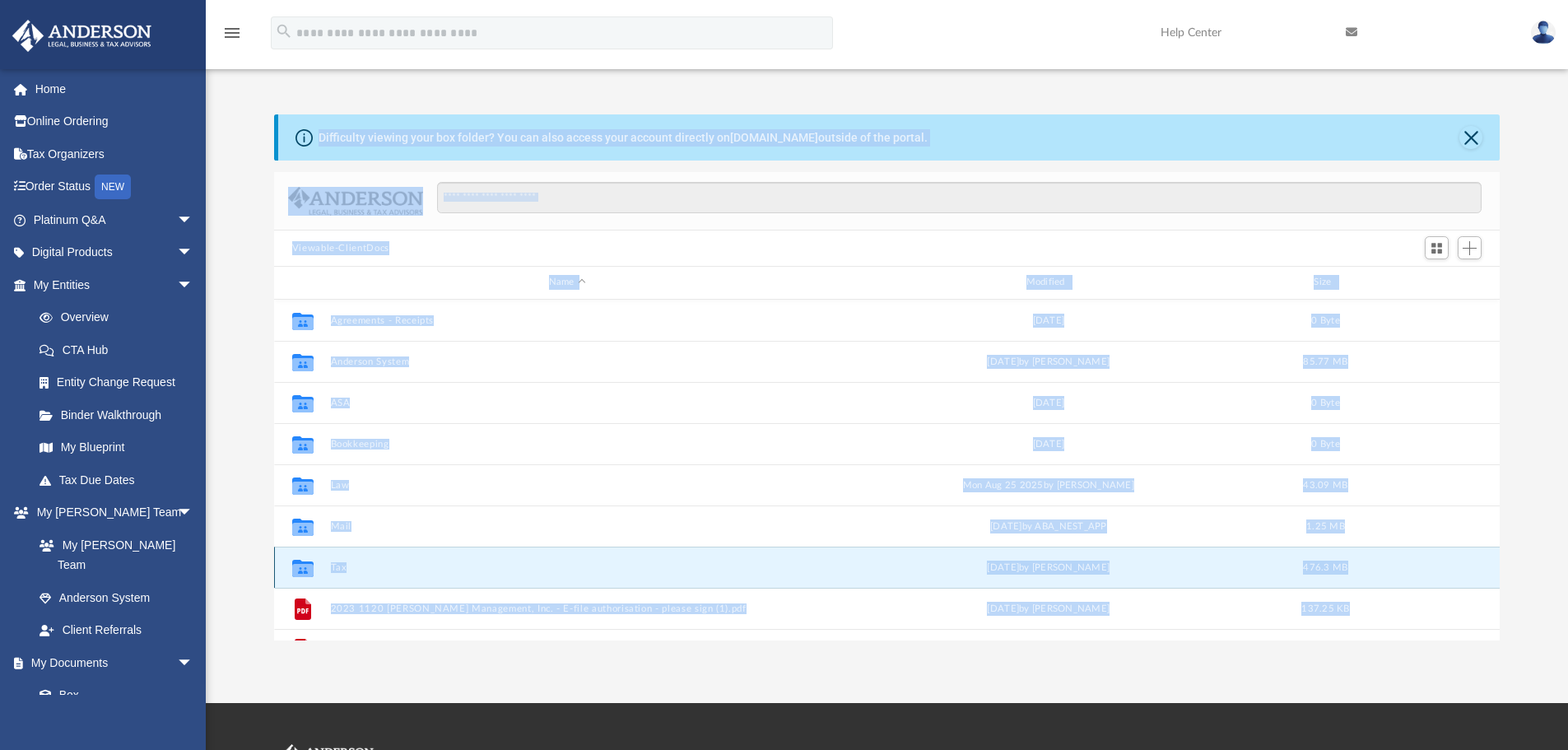
click at [342, 573] on button "Tax" at bounding box center [568, 567] width 475 height 10
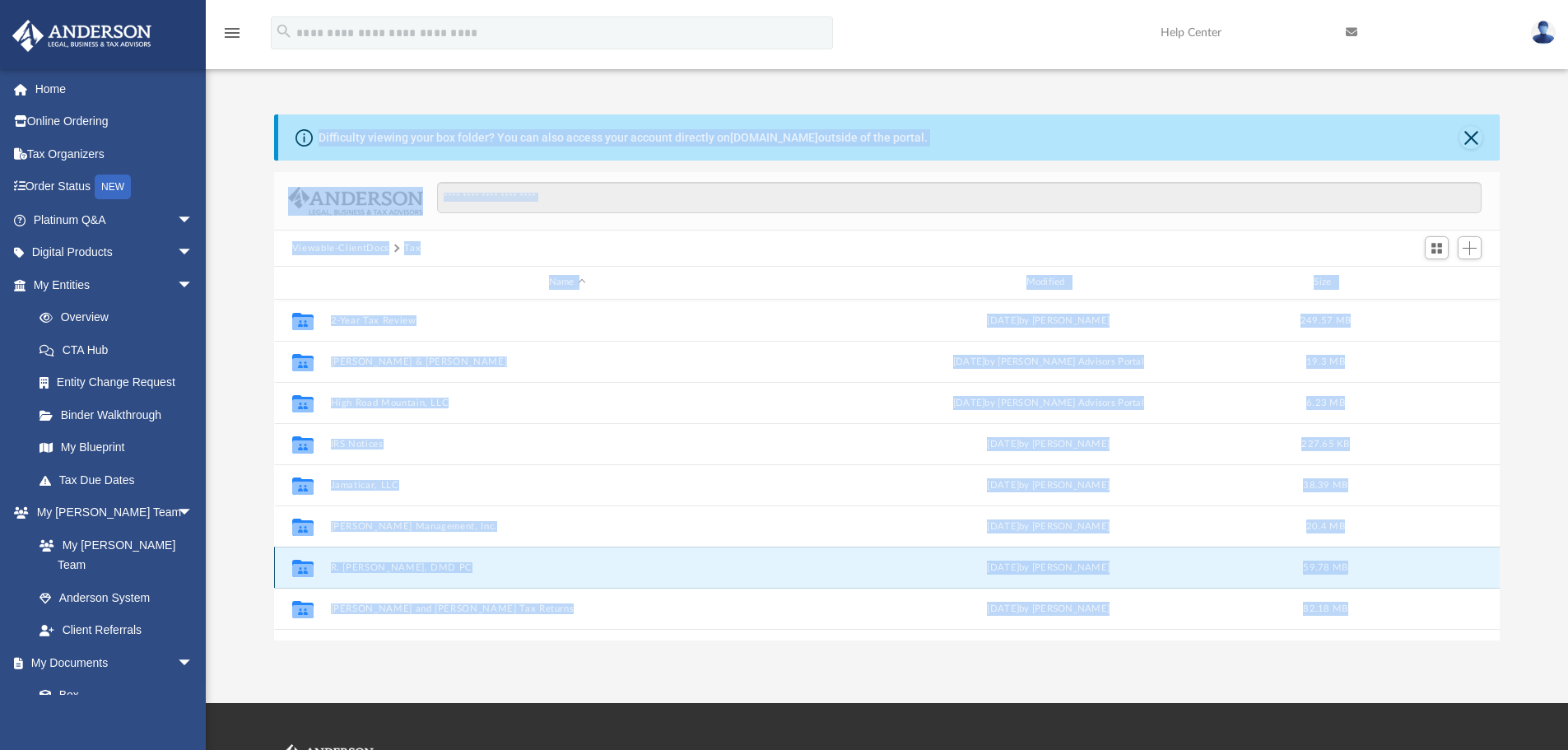
click at [342, 573] on button "R. Jonas Collins, DMD PC" at bounding box center [568, 567] width 475 height 10
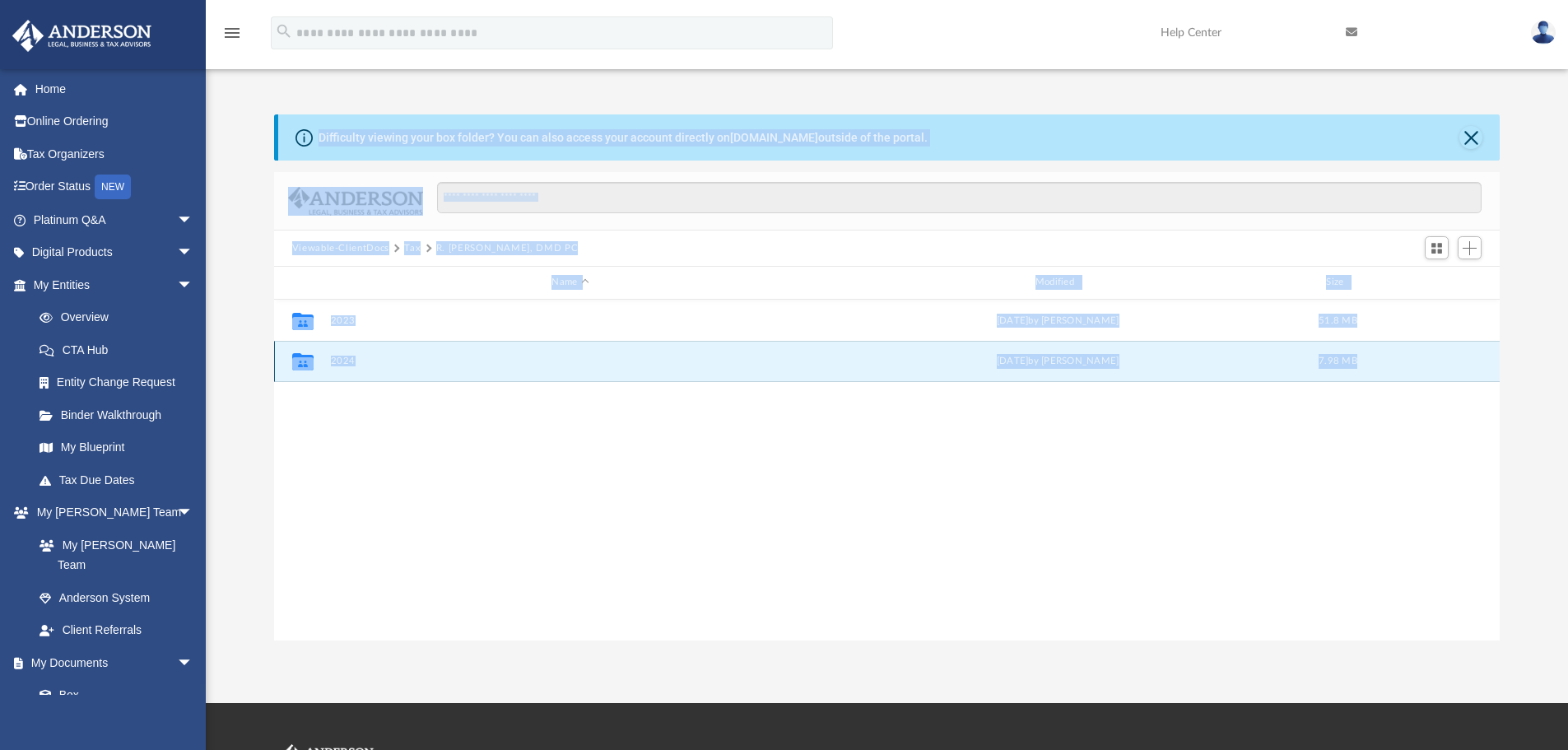
click at [366, 365] on button "2024" at bounding box center [570, 361] width 480 height 10
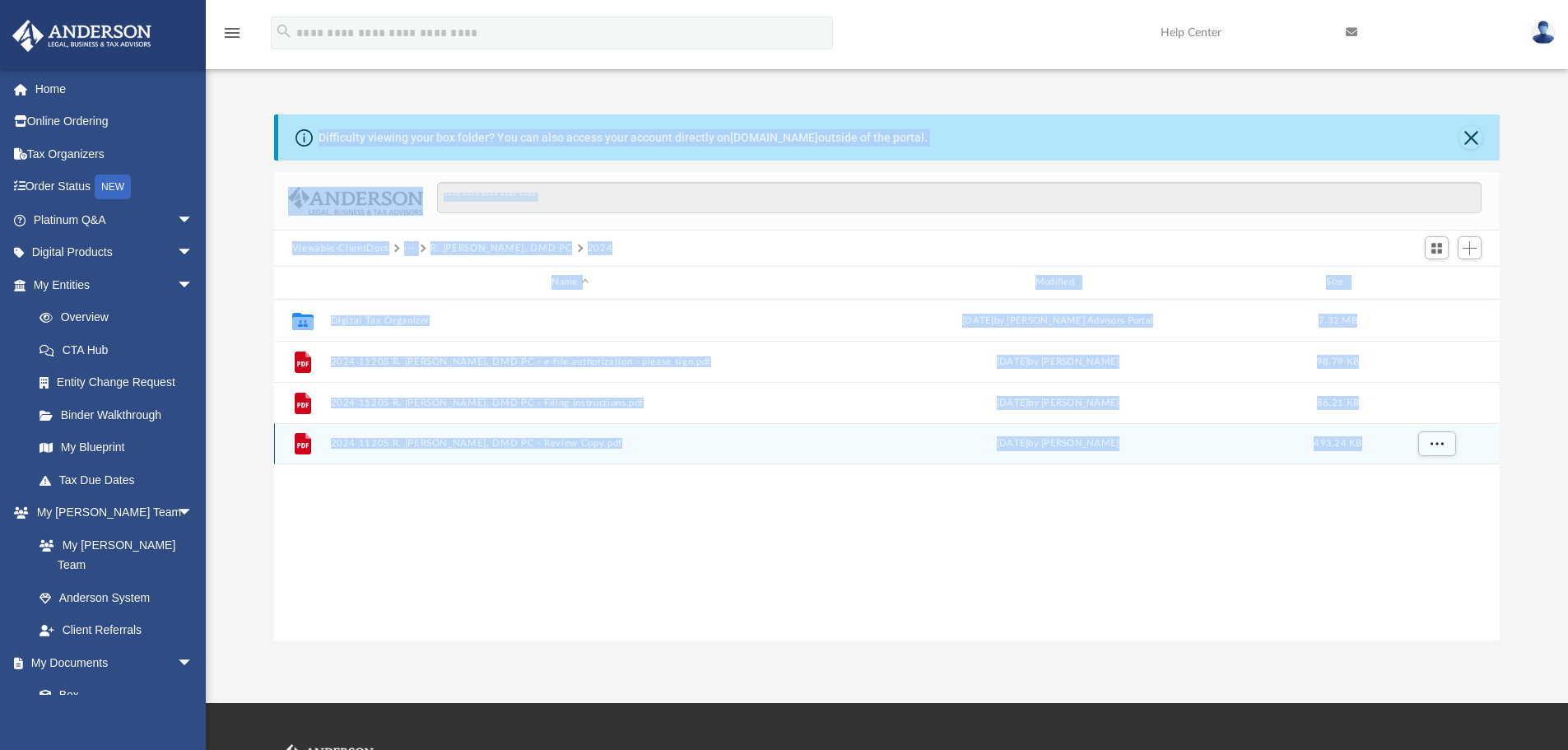
click at [389, 440] on button "2024 1120S R. Jonas Collins, DMD PC - Review Copy.pdf" at bounding box center [570, 442] width 480 height 10
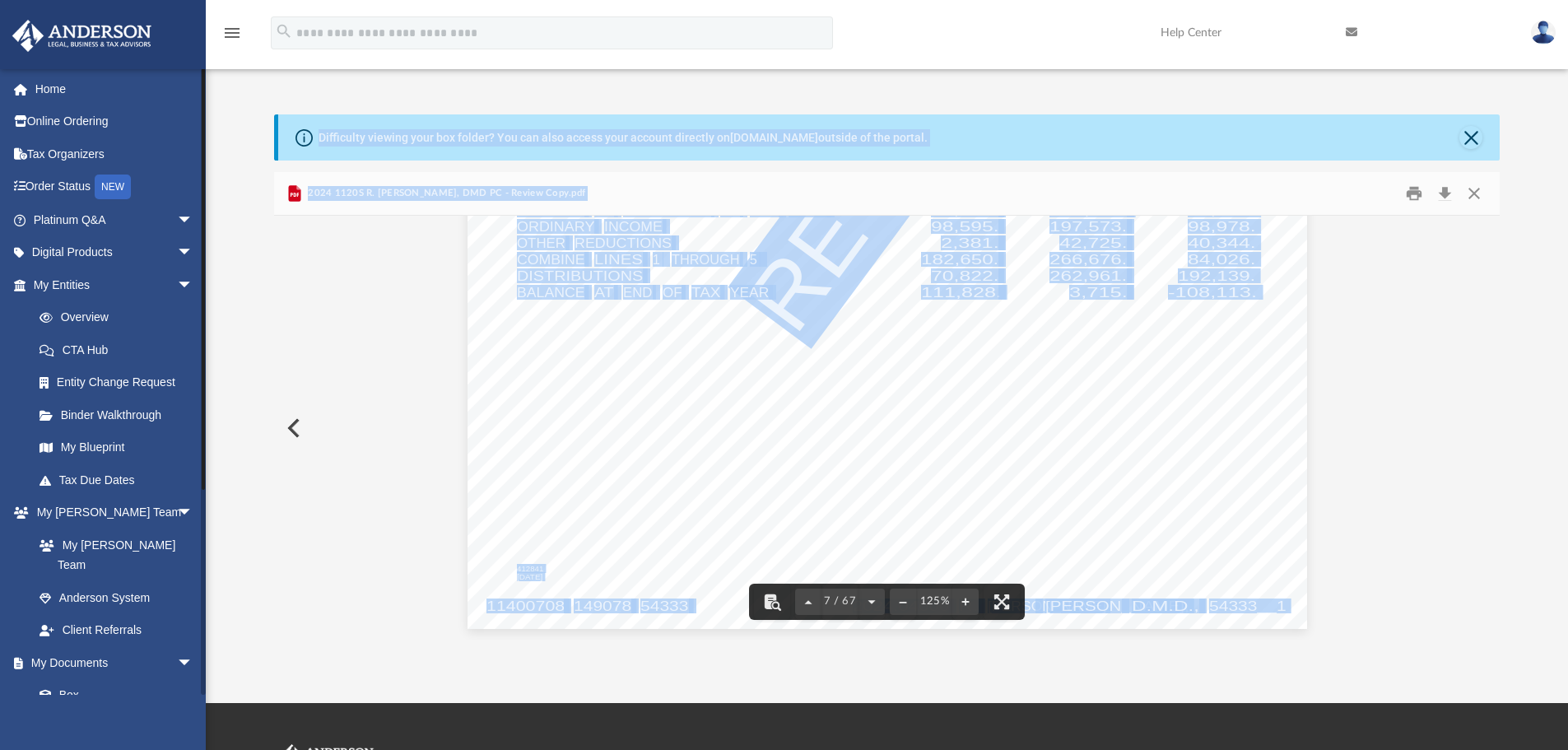
scroll to position [7410, 0]
